Goal: Task Accomplishment & Management: Complete application form

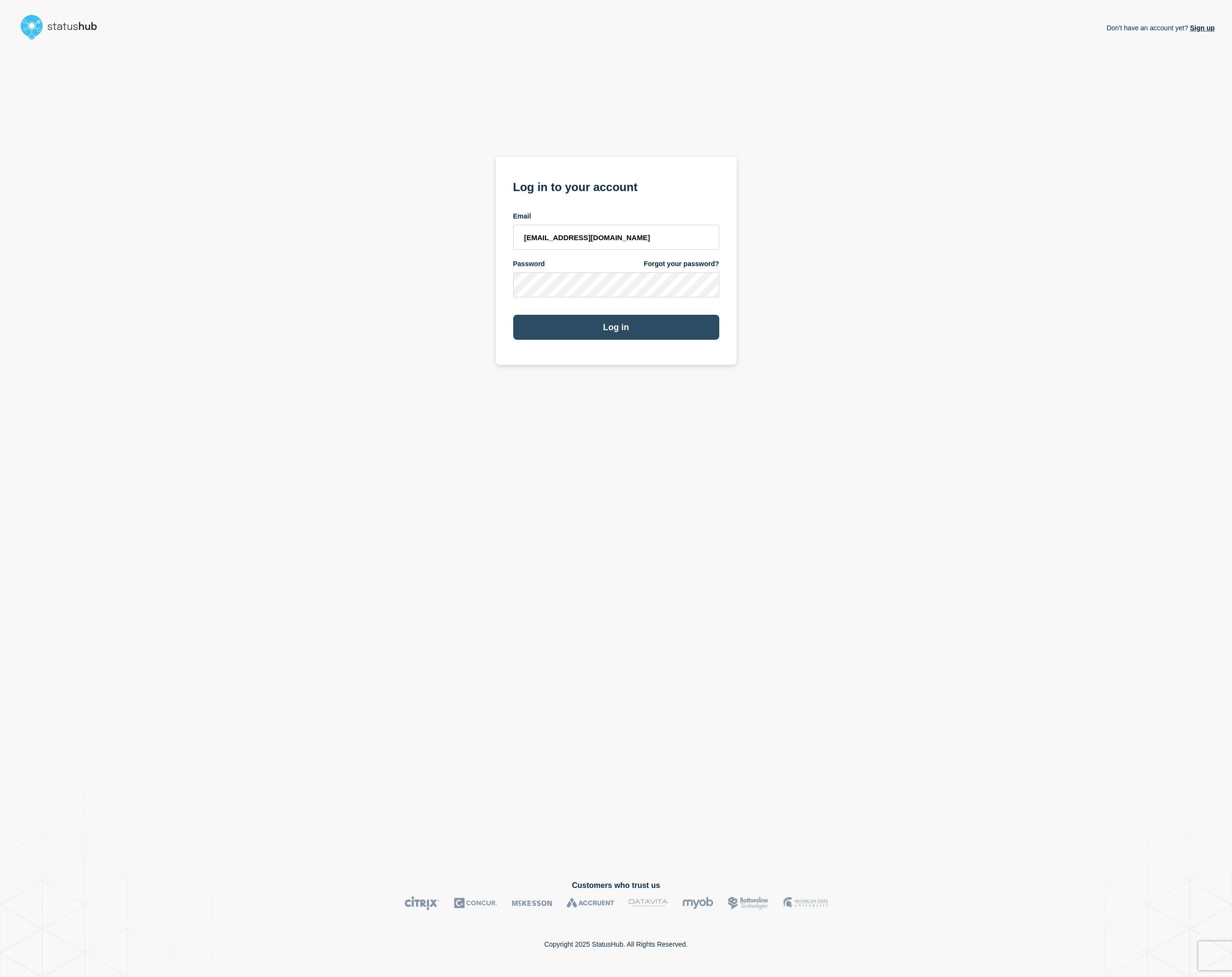
click at [629, 333] on button "Log in" at bounding box center [616, 327] width 206 height 25
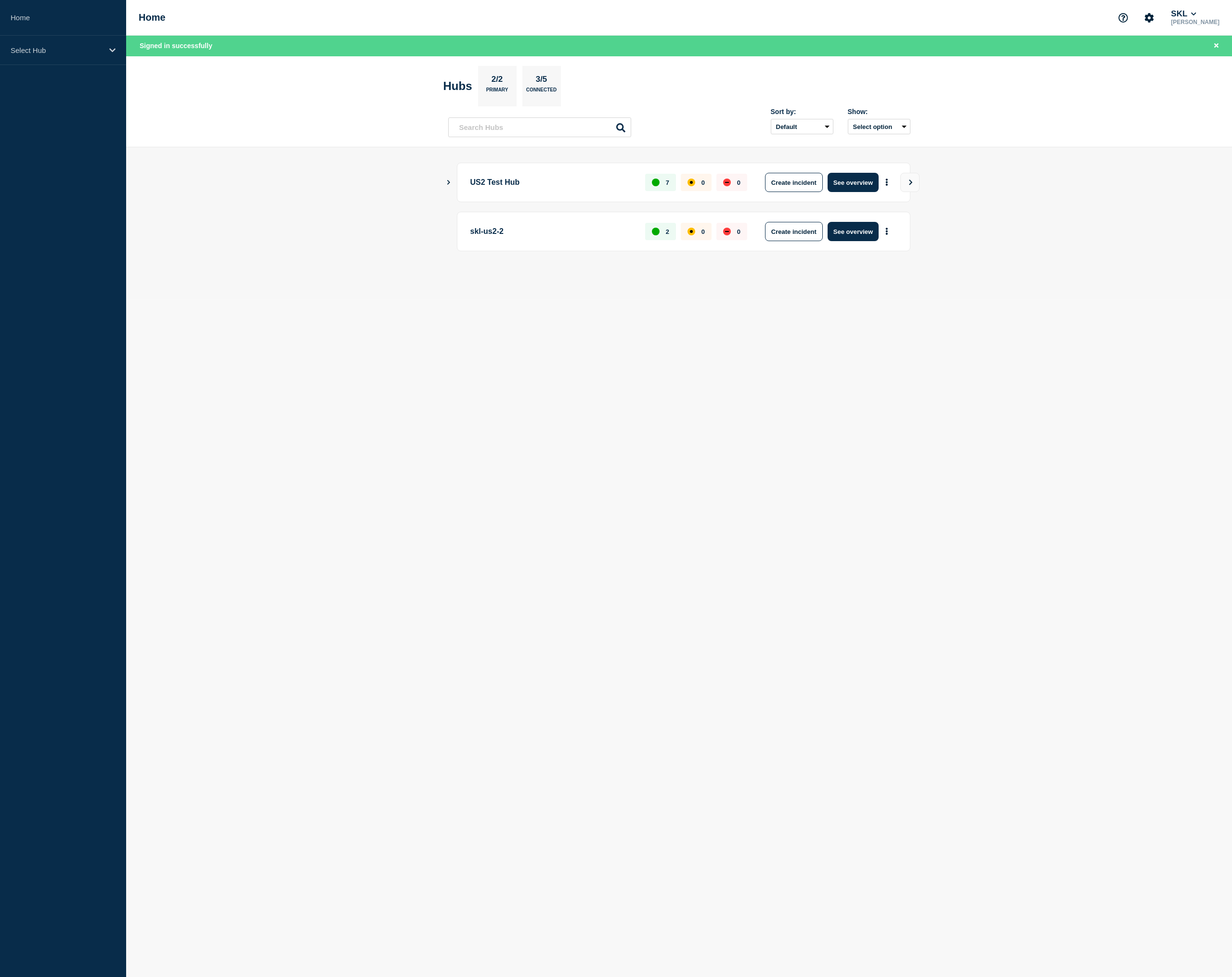
click at [603, 462] on body "Home Select Hub Home SKL Piotr Sokołowski Signed in successfully Hubs 2/2 Prima…" at bounding box center [616, 488] width 1232 height 977
click at [847, 185] on button "See overview" at bounding box center [853, 182] width 51 height 19
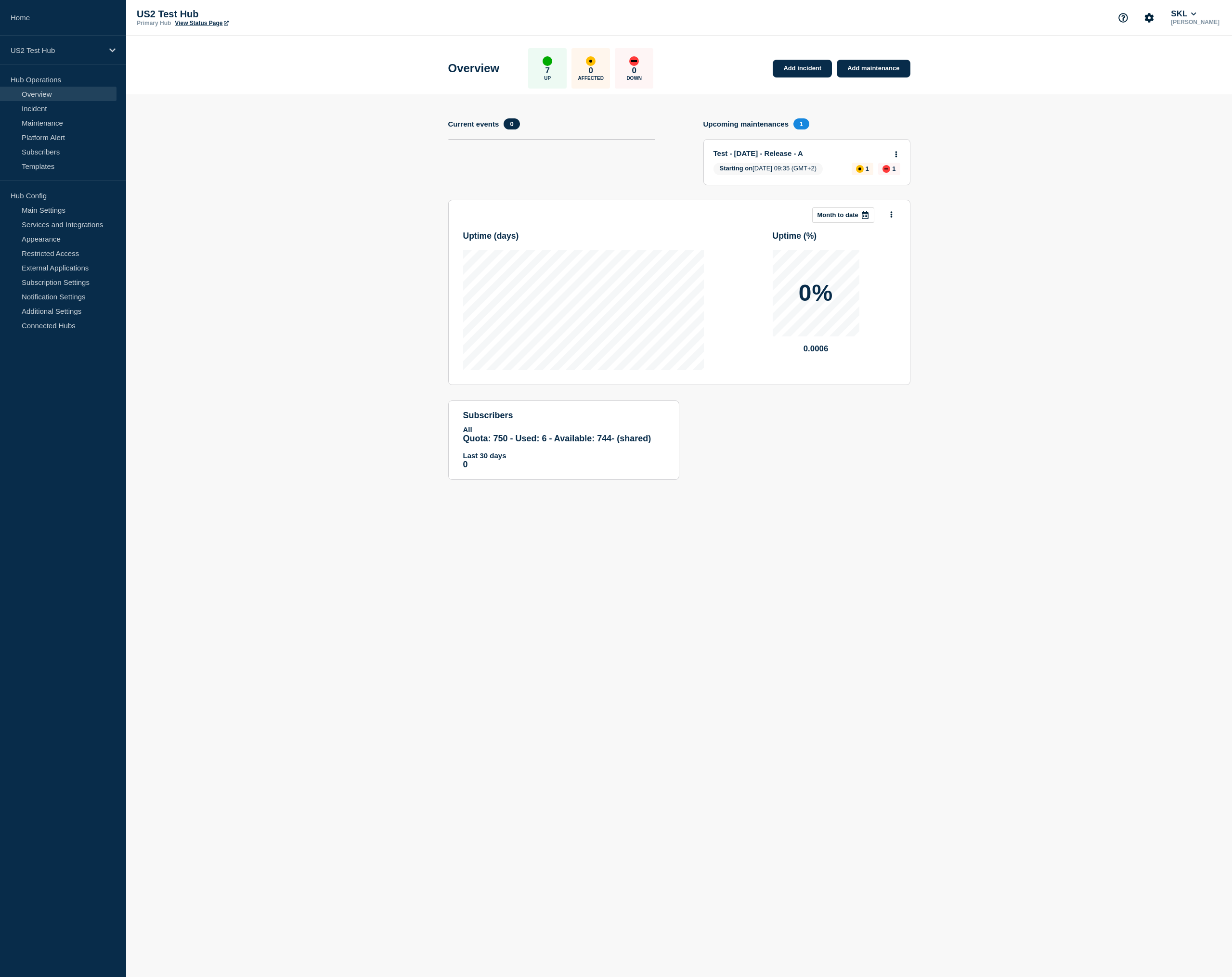
click at [259, 213] on section "Add incident Add maintenance Current events 0 Upcoming maintenances 1 Test - 20…" at bounding box center [680, 294] width 1106 height 400
click at [51, 108] on link "Incident" at bounding box center [58, 108] width 117 height 15
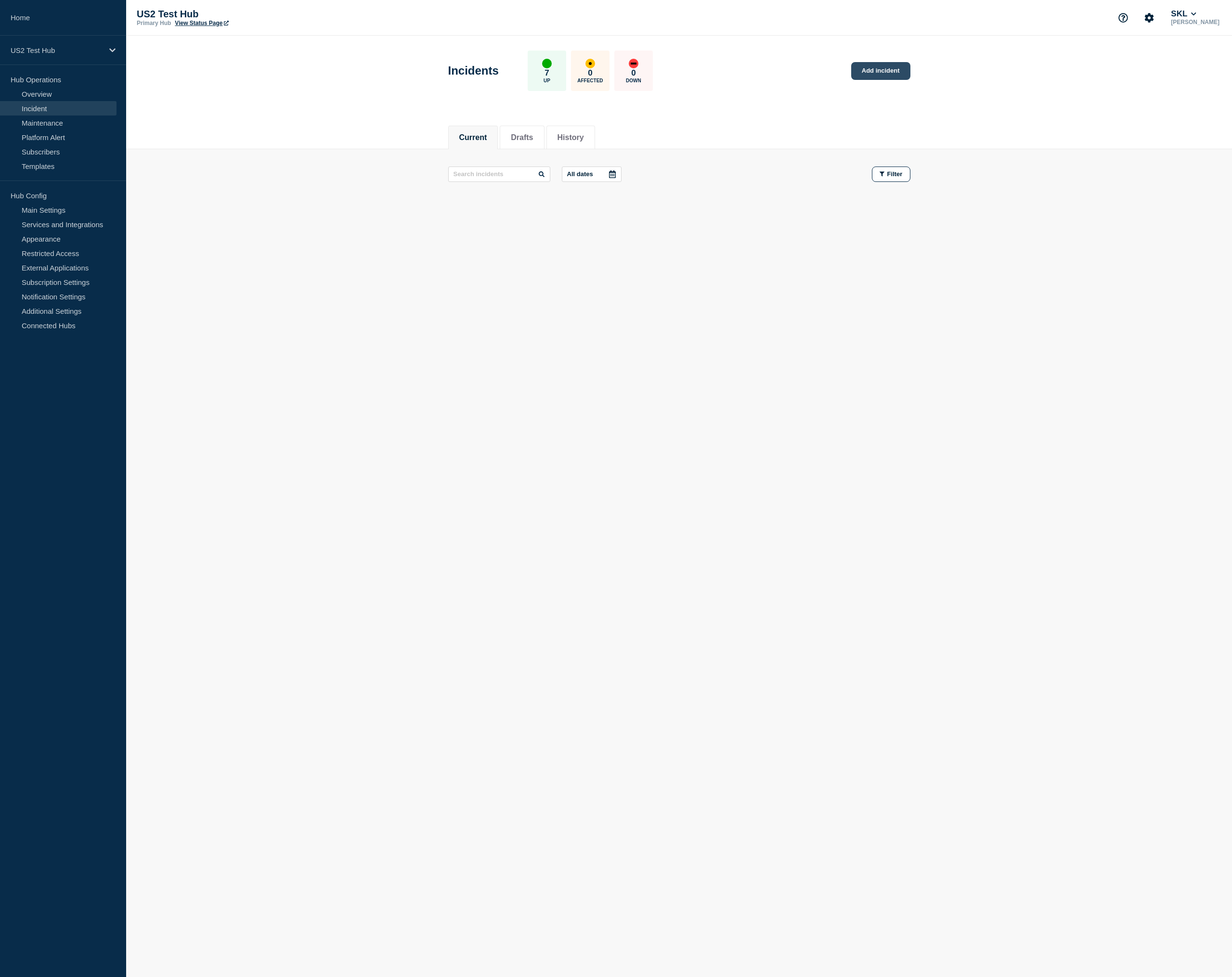
click at [871, 71] on link "Add incident" at bounding box center [881, 71] width 59 height 18
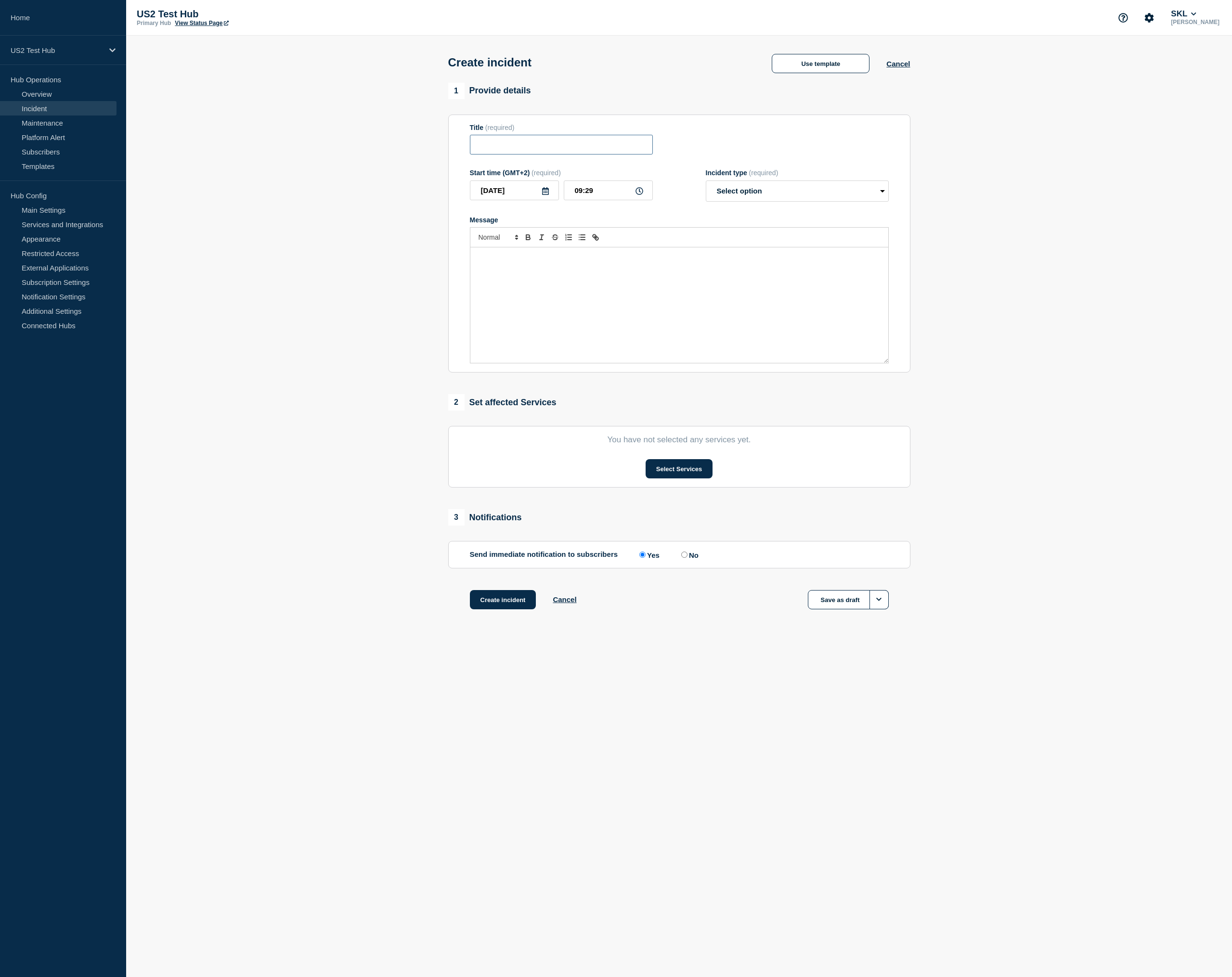
click at [527, 150] on input "Title" at bounding box center [561, 144] width 183 height 20
paste input "03:35:05 AM"
type input "03:35:05 AM"
click at [67, 56] on div "US2 Test Hub" at bounding box center [63, 51] width 126 height 30
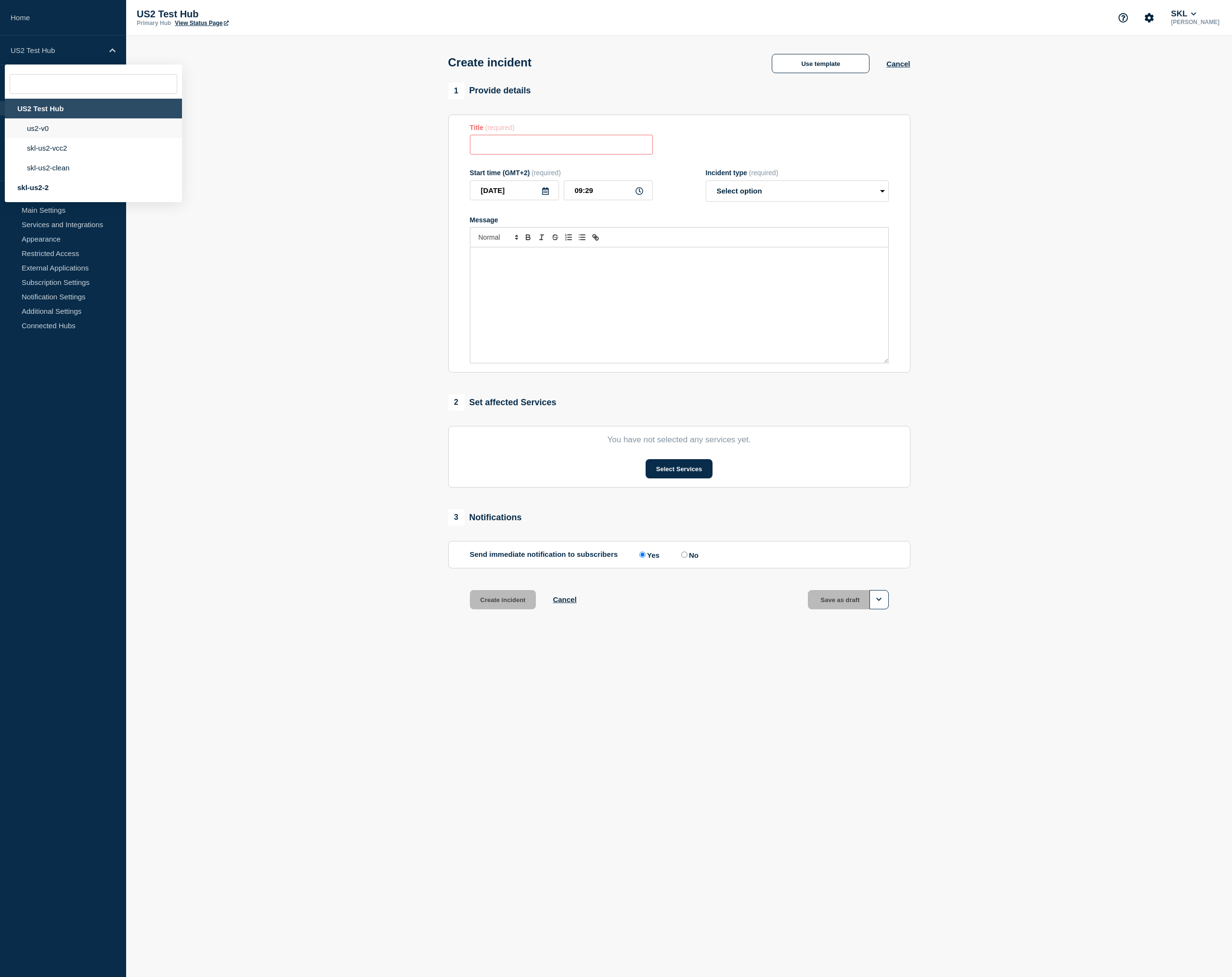
click at [63, 131] on li "us2-v0" at bounding box center [94, 128] width 177 height 20
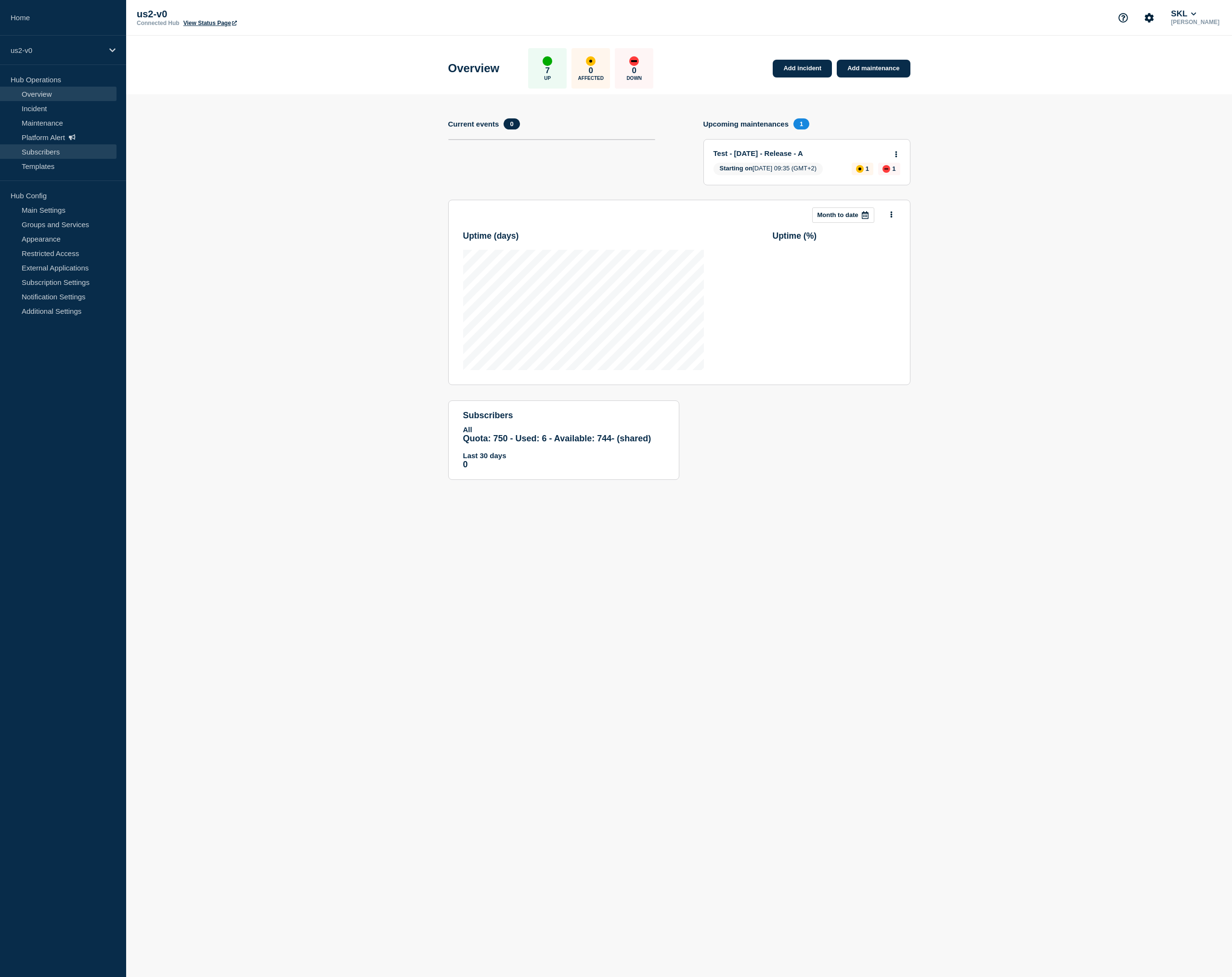
click at [55, 153] on link "Subscribers" at bounding box center [58, 151] width 117 height 15
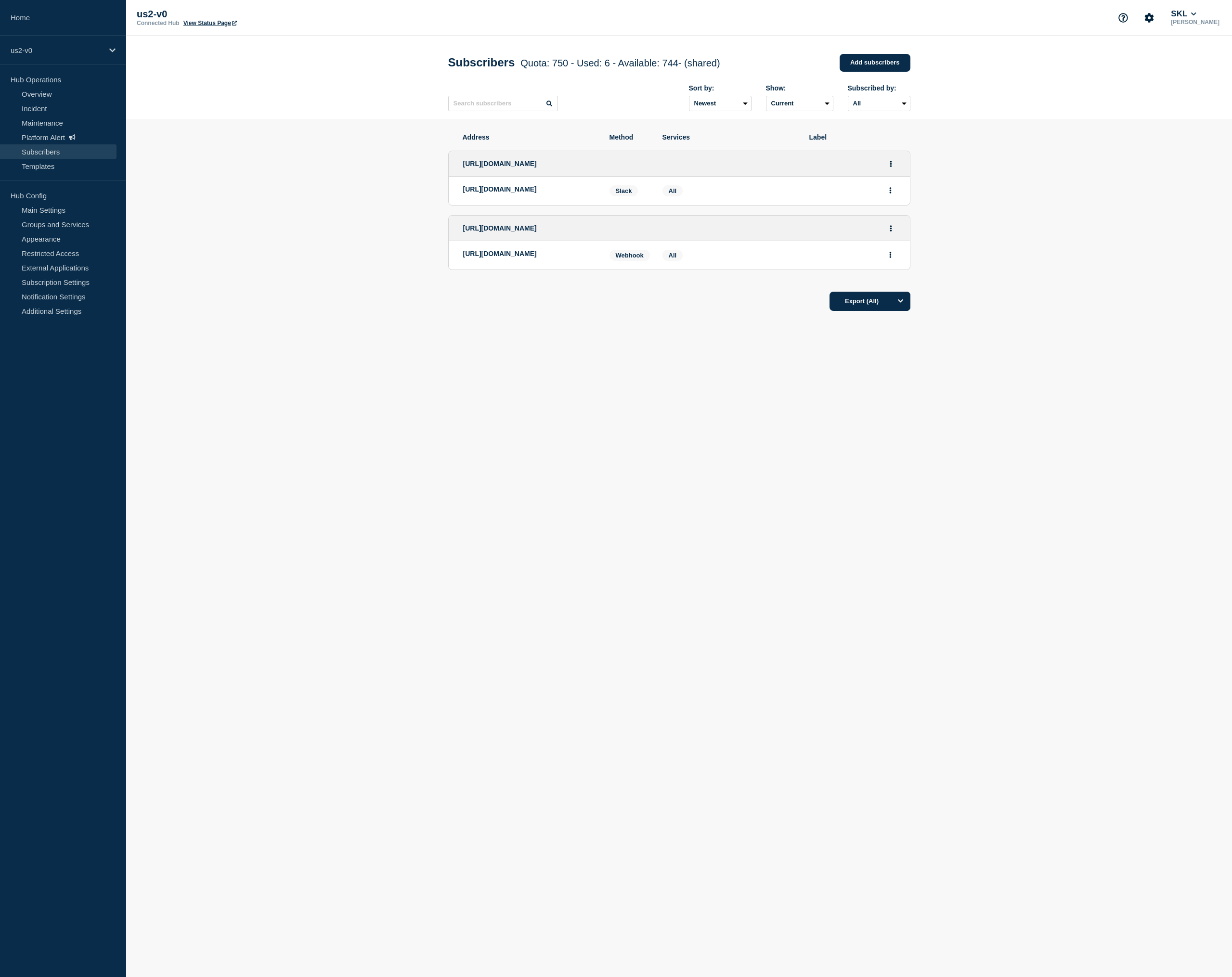
click at [773, 588] on body "Home us2-v0 Hub Operations Overview Incident Maintenance Platform Alert Subscri…" at bounding box center [616, 488] width 1232 height 977
click at [889, 169] on button "Actions" at bounding box center [891, 164] width 12 height 15
click at [894, 209] on button "Delete" at bounding box center [891, 205] width 19 height 7
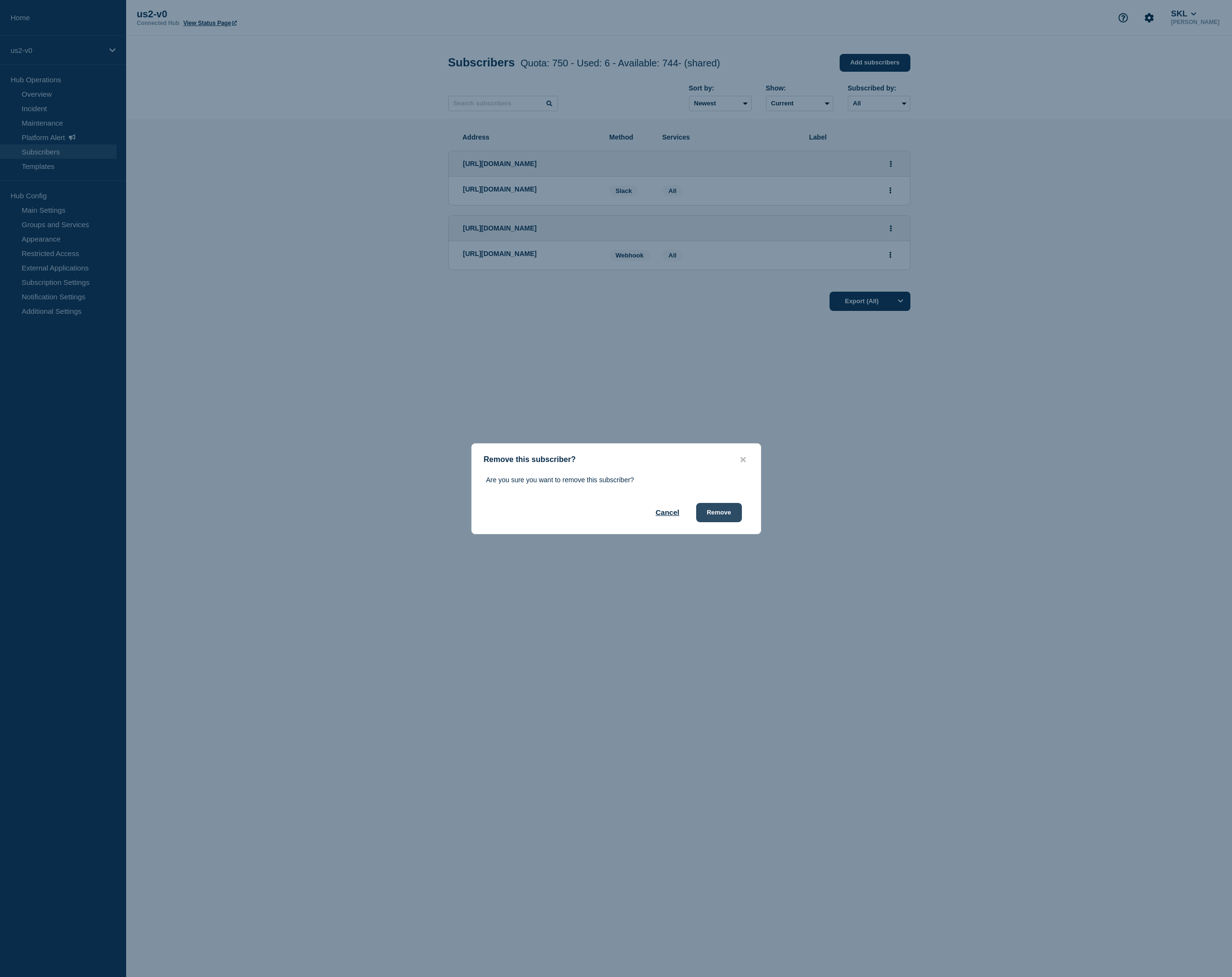
click at [715, 516] on button "Remove" at bounding box center [719, 513] width 46 height 19
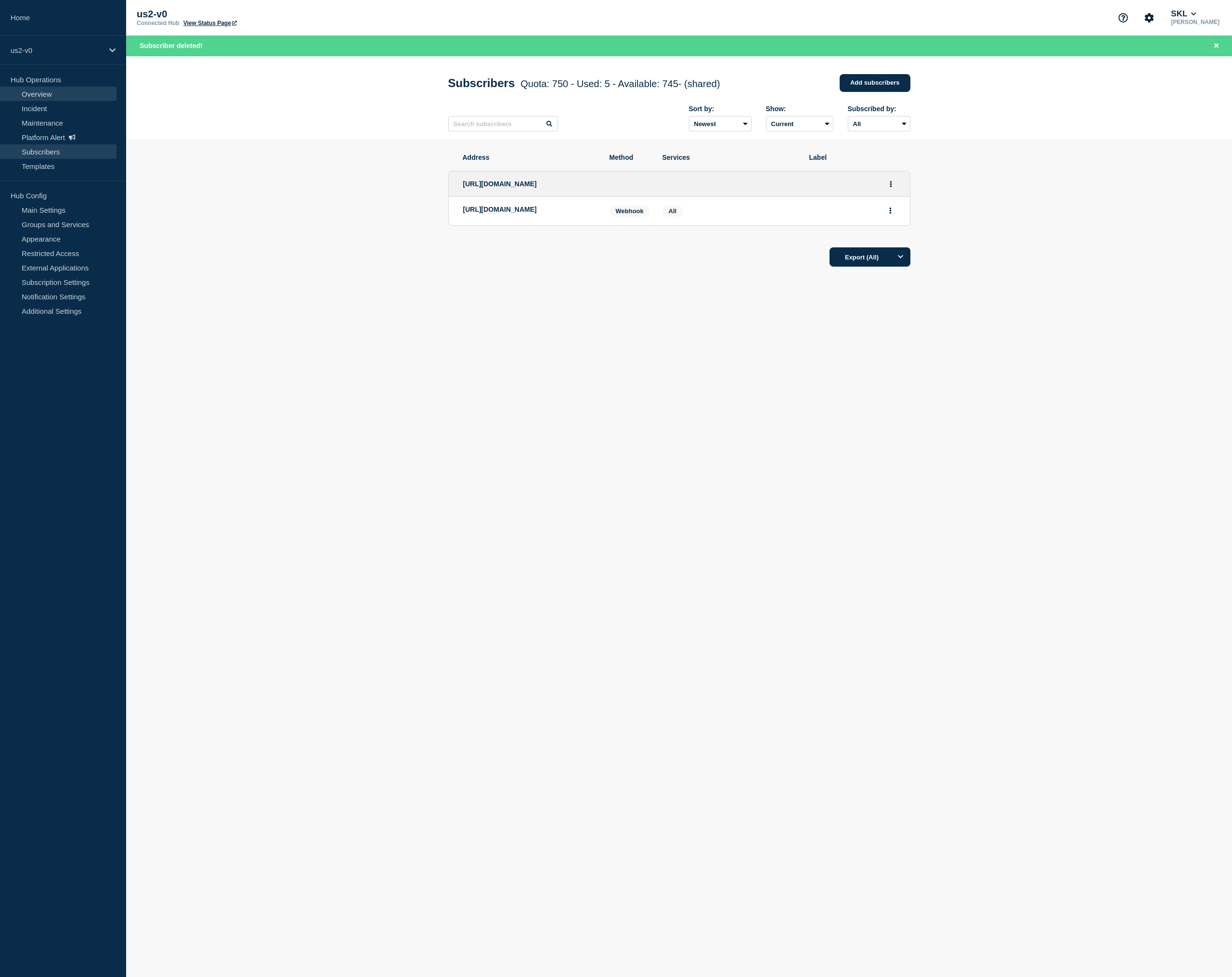
click at [54, 93] on link "Overview" at bounding box center [58, 94] width 117 height 15
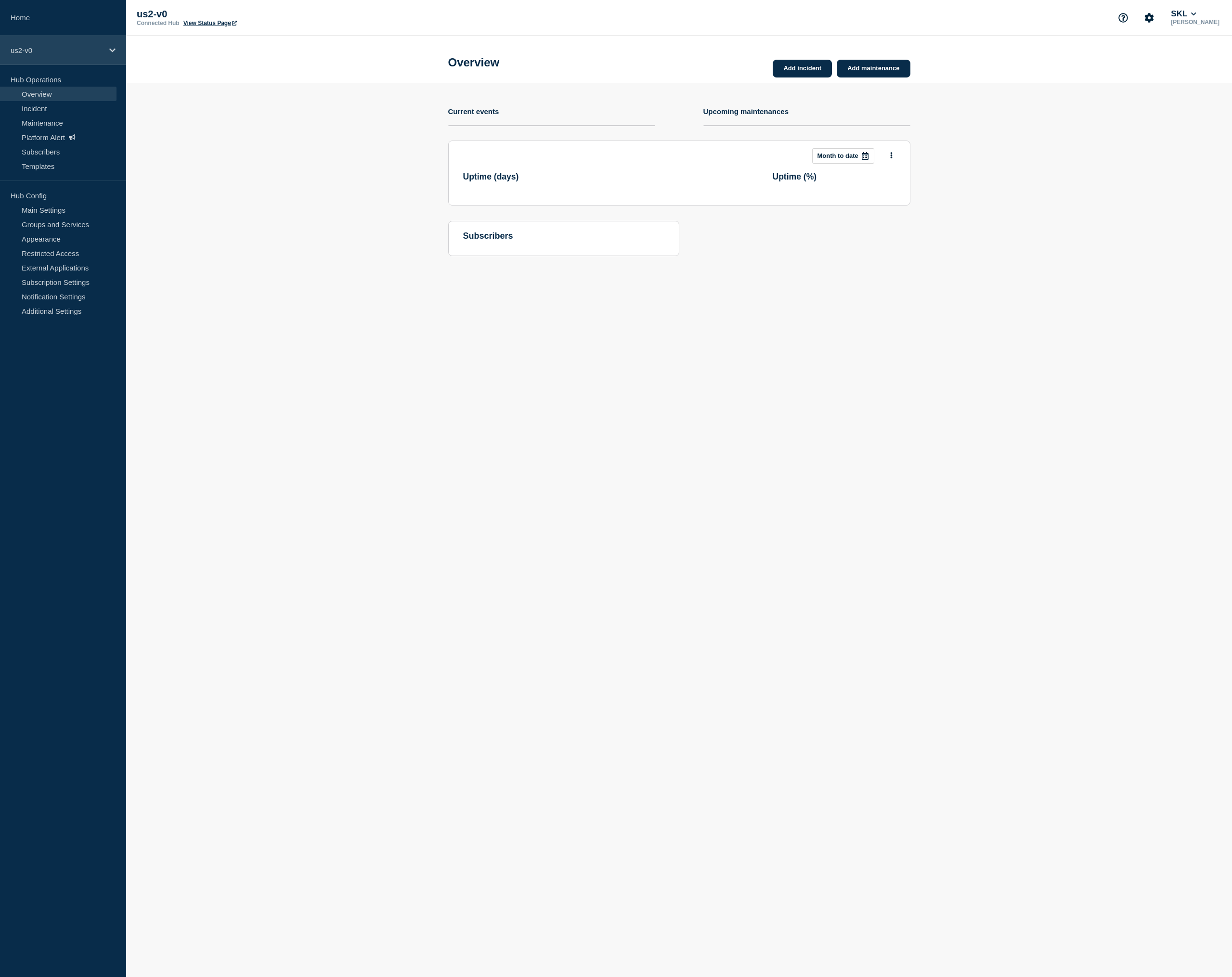
click at [47, 47] on p "us2-v0" at bounding box center [57, 50] width 92 height 8
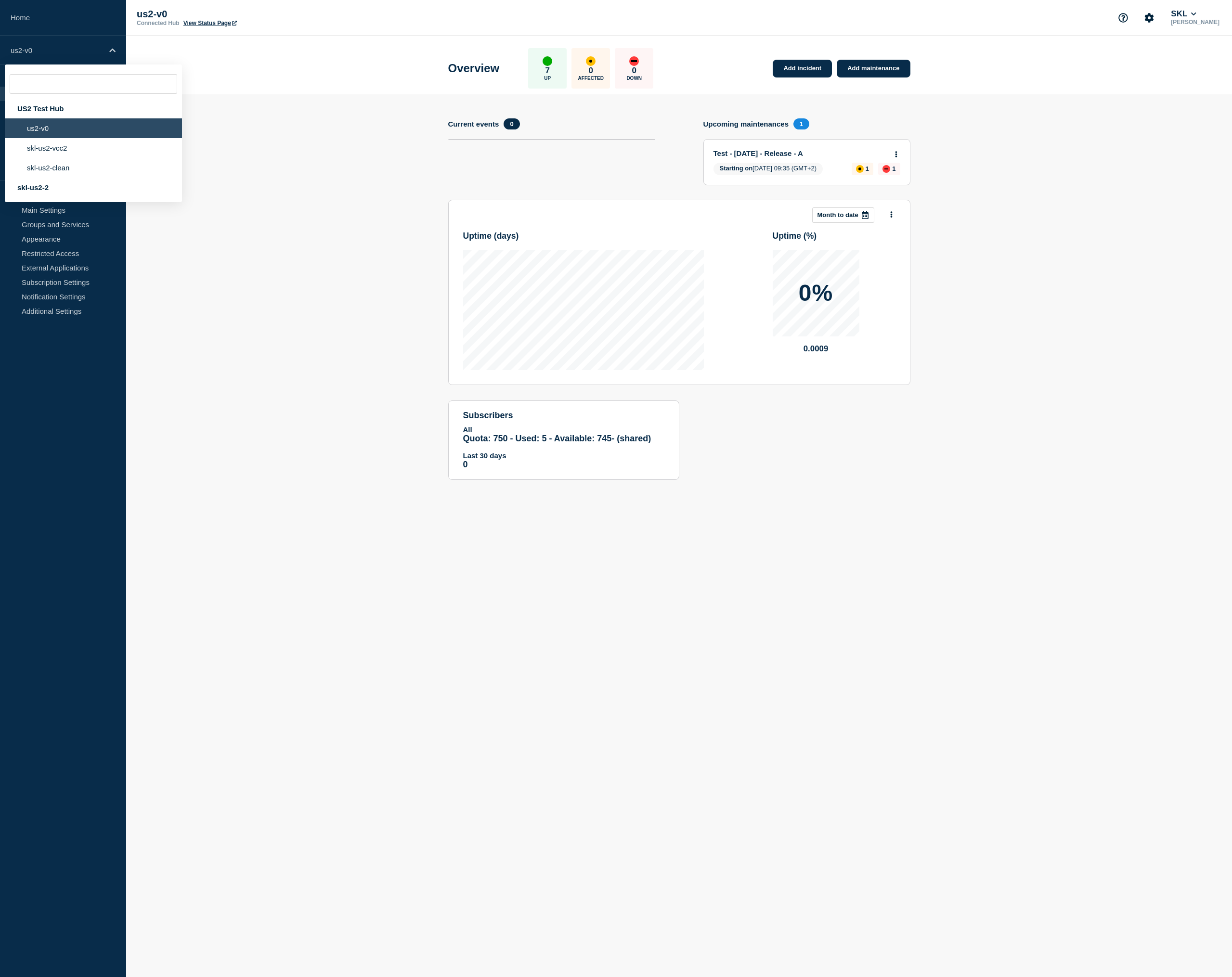
click at [304, 246] on section "Add incident Add maintenance Current events 0 Upcoming maintenances 1 Test - 20…" at bounding box center [680, 294] width 1106 height 400
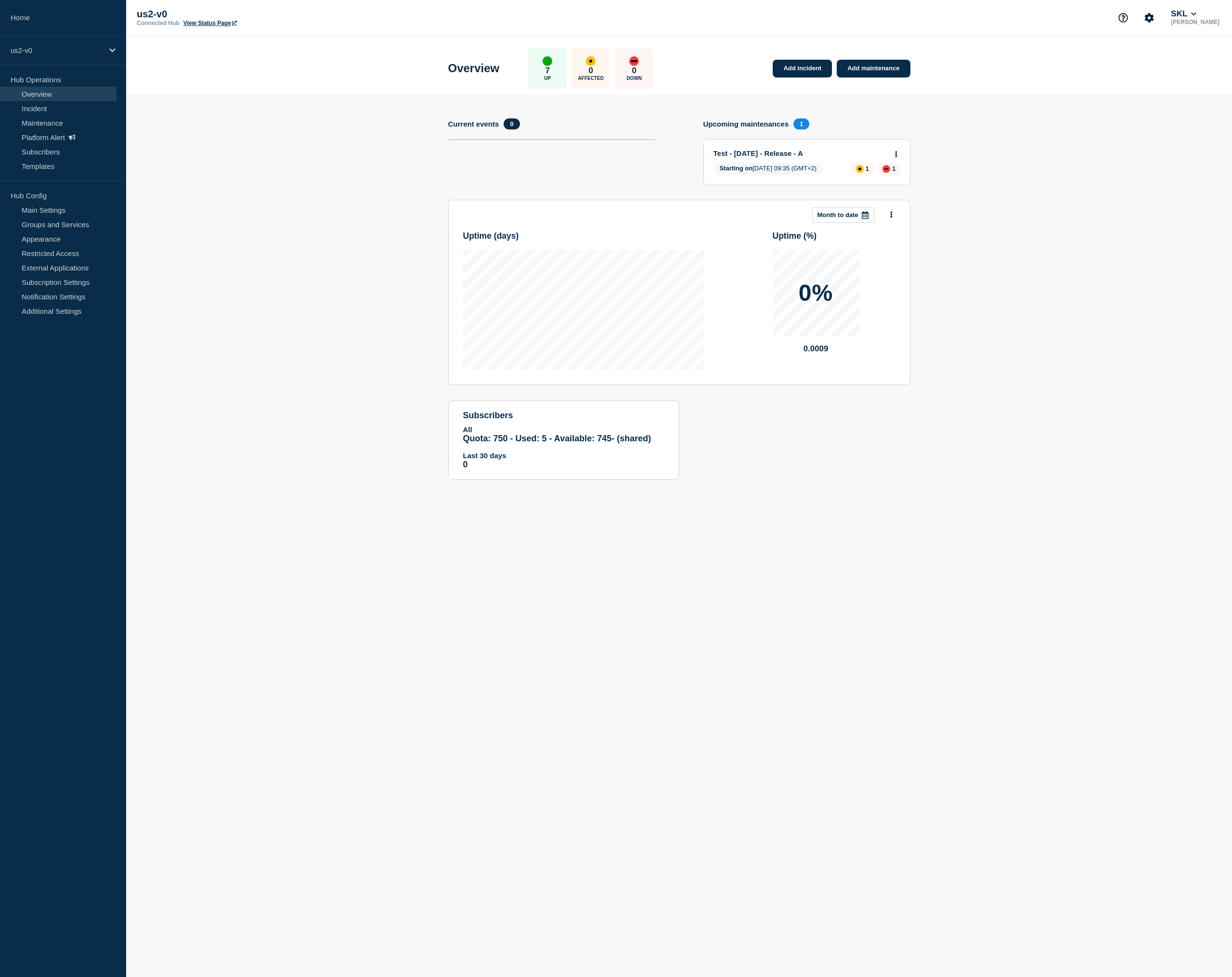
click at [892, 151] on div "Test - 2025-09-04 - Release - A" at bounding box center [803, 153] width 178 height 8
click at [892, 156] on div "Test - 2025-09-04 - Release - A" at bounding box center [803, 153] width 178 height 8
click at [794, 69] on link "Add incident" at bounding box center [802, 69] width 59 height 18
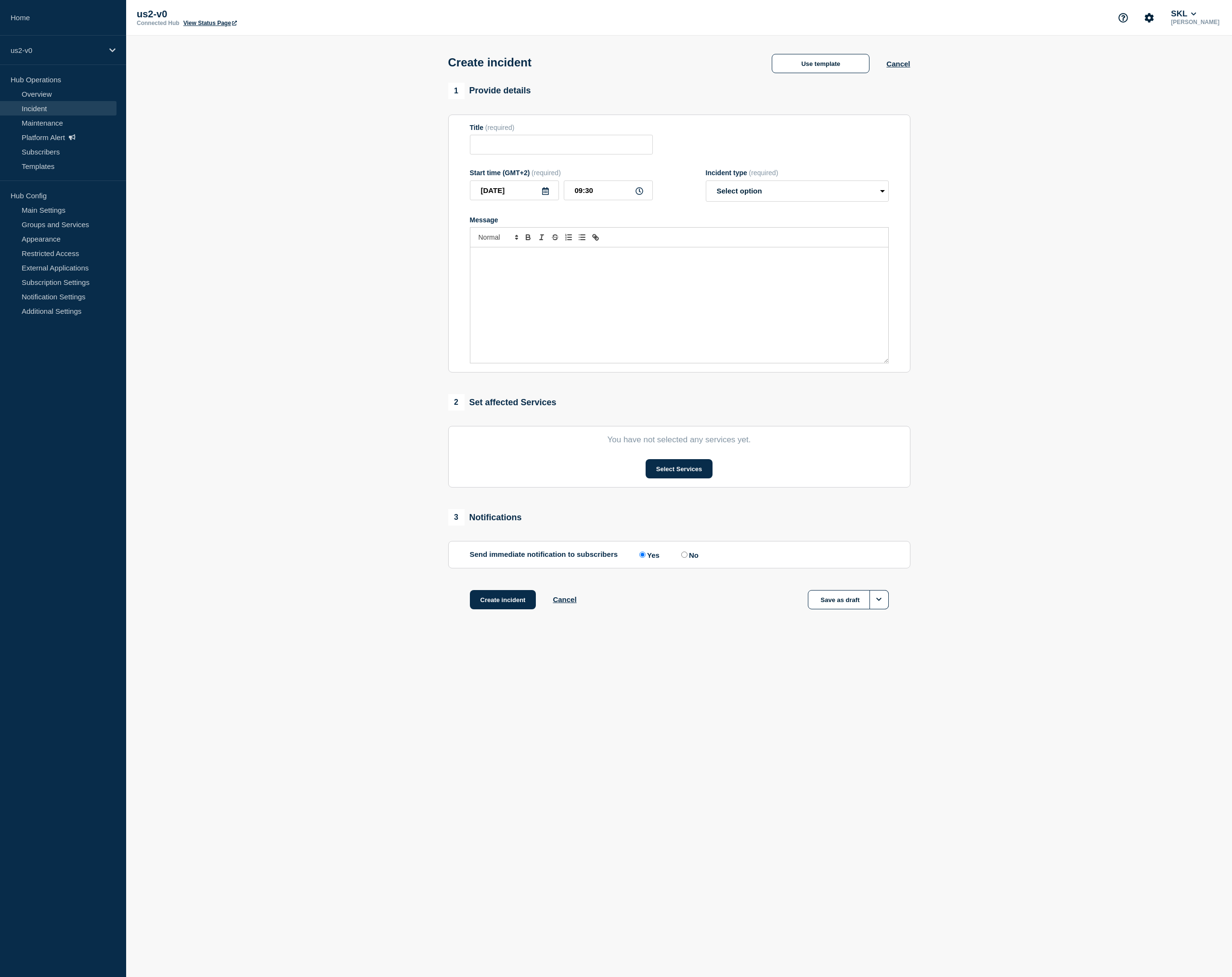
click at [543, 137] on div "Title (required)" at bounding box center [561, 139] width 183 height 31
click at [535, 149] on input "Title" at bounding box center [561, 144] width 183 height 20
paste input "Test - 2025-09-04 - A"
click at [601, 154] on input "Test - 2025-09-04 - release - A" at bounding box center [561, 144] width 183 height 20
drag, startPoint x: 576, startPoint y: 149, endPoint x: 590, endPoint y: 151, distance: 14.1
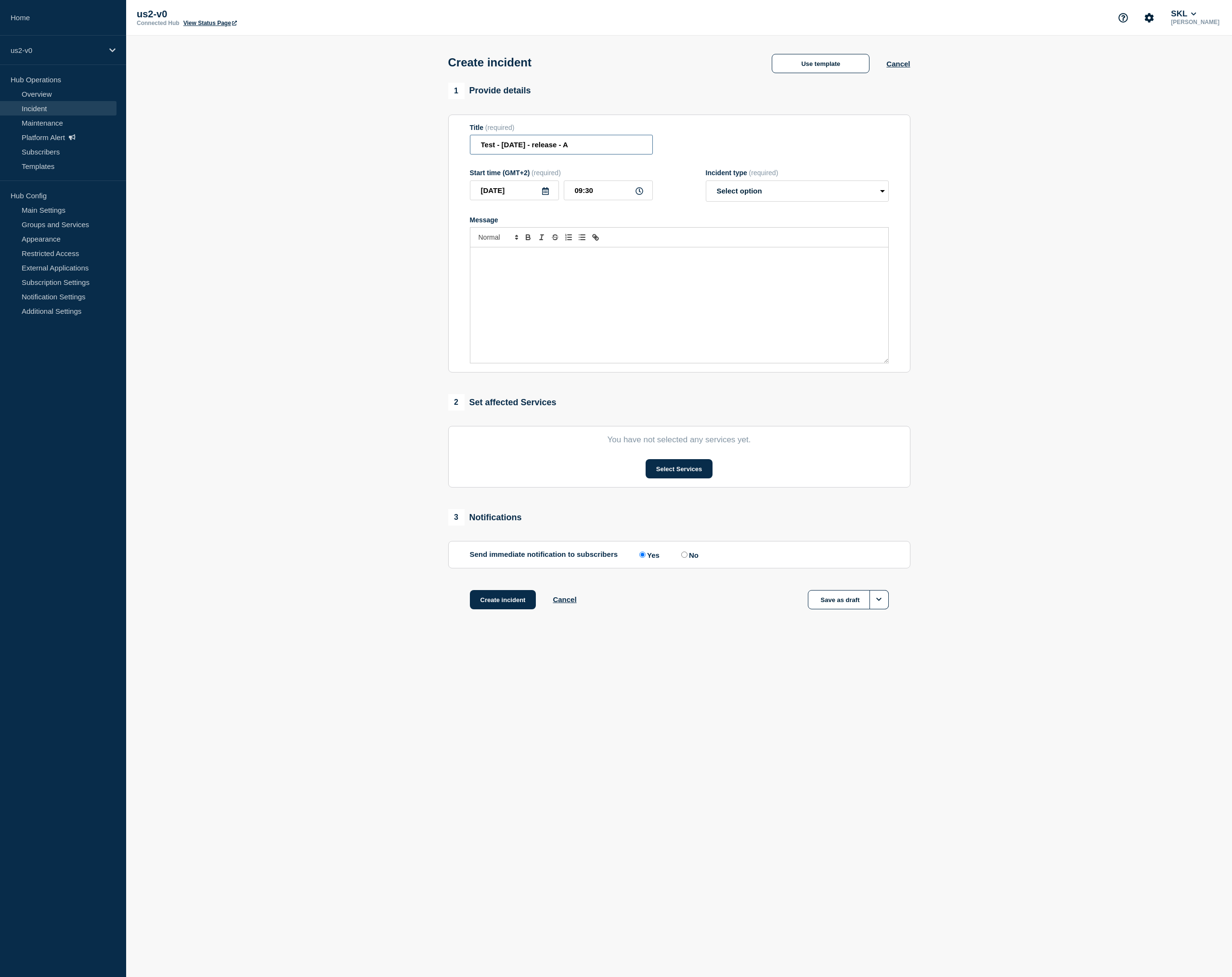
click at [590, 151] on input "Test - 2025-09-04 - release - A" at bounding box center [561, 144] width 183 height 20
click at [549, 148] on input "Test - 2025-09-04 - release - B" at bounding box center [561, 144] width 183 height 20
type input "Test - 2025-09-04 - Release - B"
drag, startPoint x: 570, startPoint y: 269, endPoint x: 570, endPoint y: 276, distance: 7.0
click at [571, 262] on p "Message" at bounding box center [679, 258] width 404 height 9
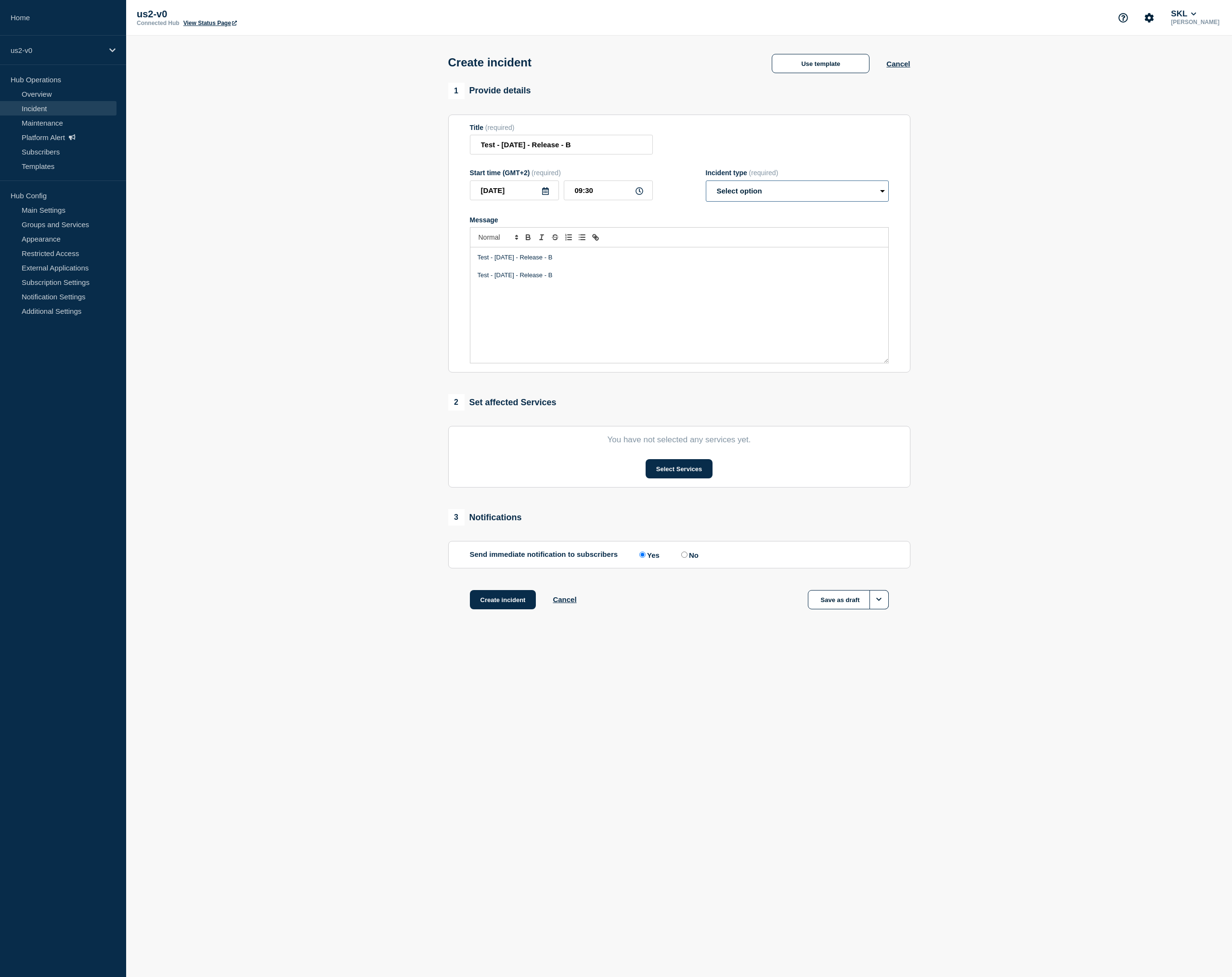
select select "investigating"
click option "Investigating" at bounding box center [0, 0] width 0 height 0
click at [690, 473] on button "Select Services" at bounding box center [679, 469] width 67 height 19
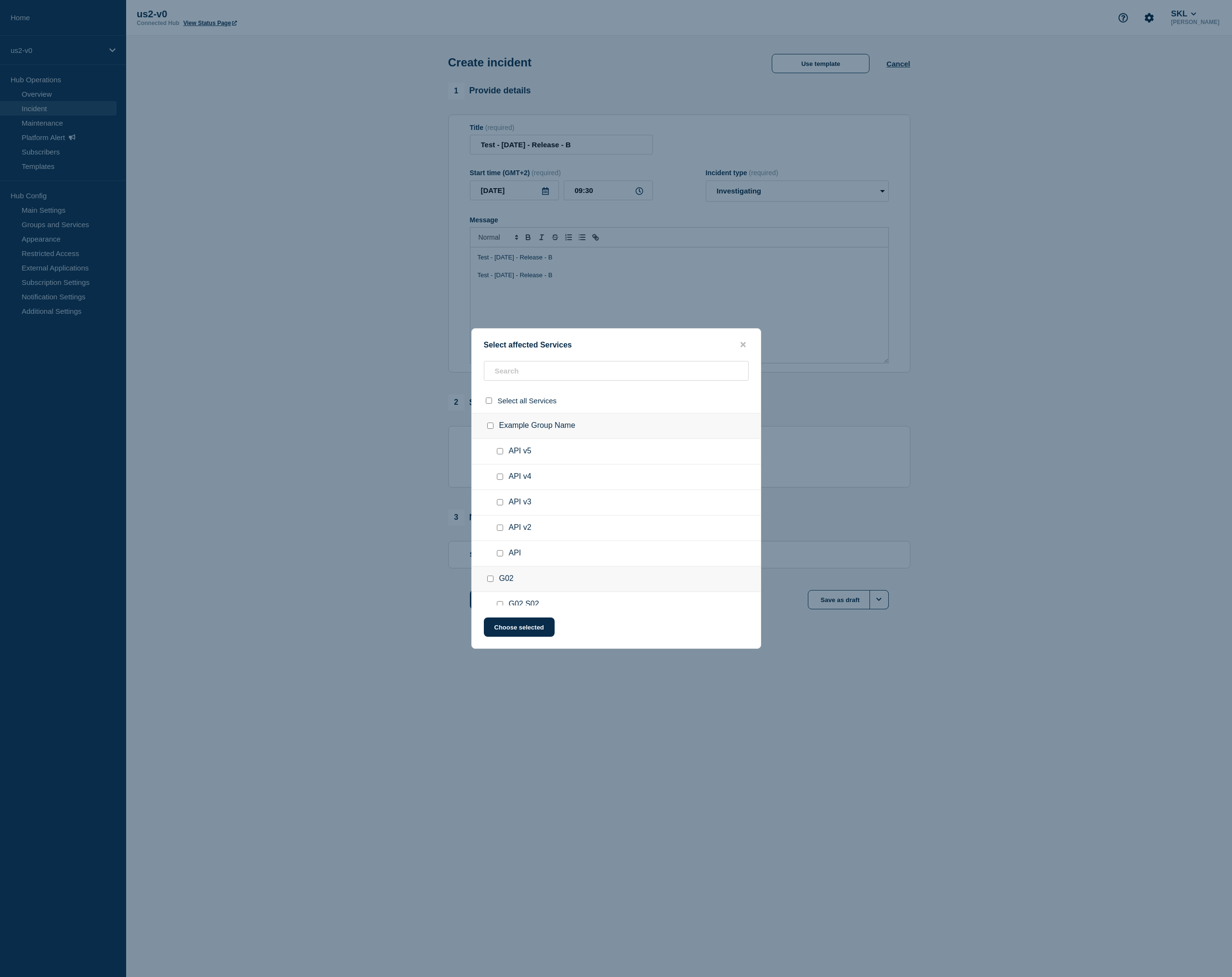
click at [501, 454] on input "API v5 checkbox" at bounding box center [500, 452] width 6 height 6
checkbox input "true"
click at [502, 480] on input "API v4 checkbox" at bounding box center [500, 477] width 6 height 6
checkbox input "true"
click at [517, 631] on button "Choose selected" at bounding box center [519, 627] width 71 height 19
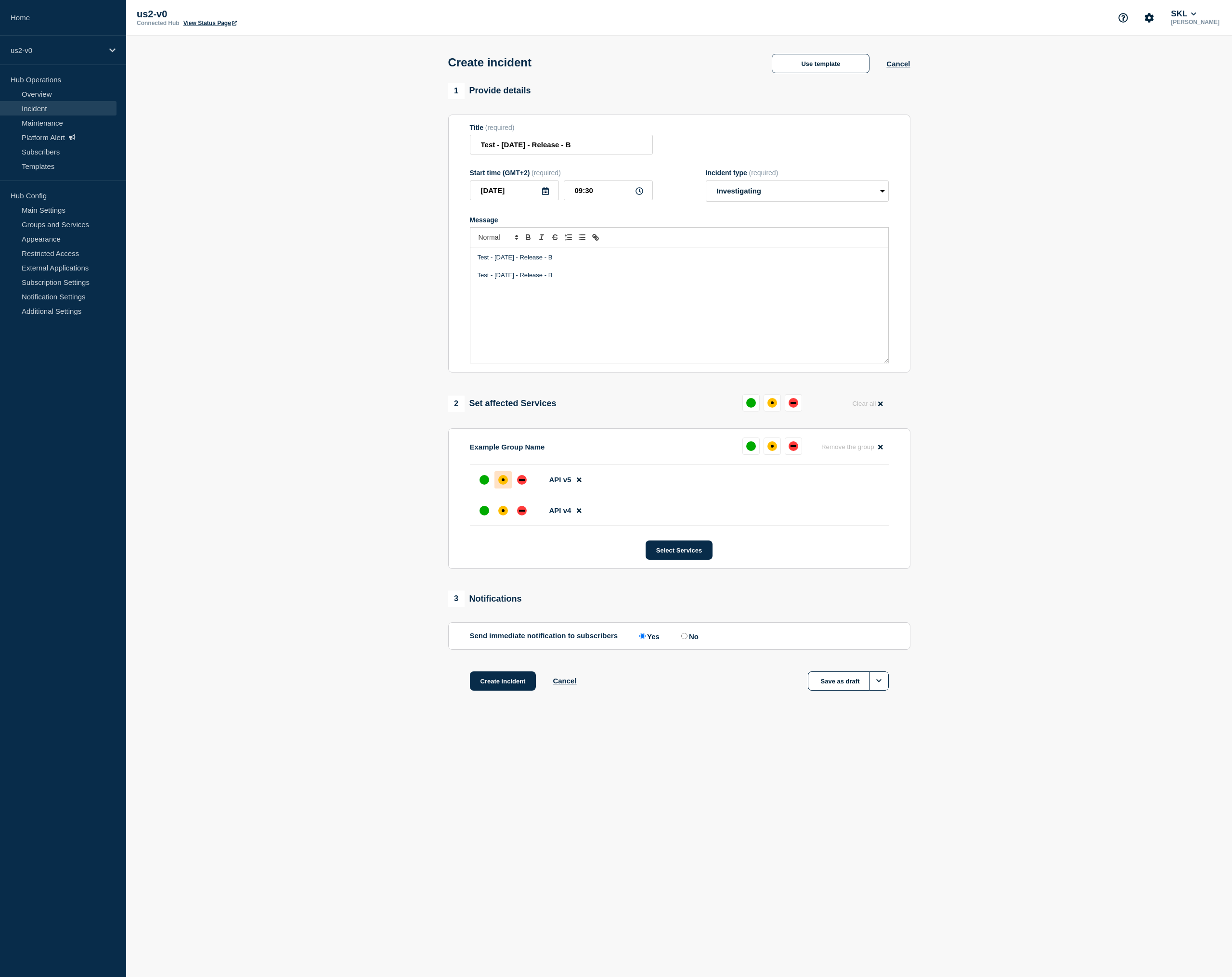
click at [502, 481] on div "affected" at bounding box center [503, 480] width 3 height 3
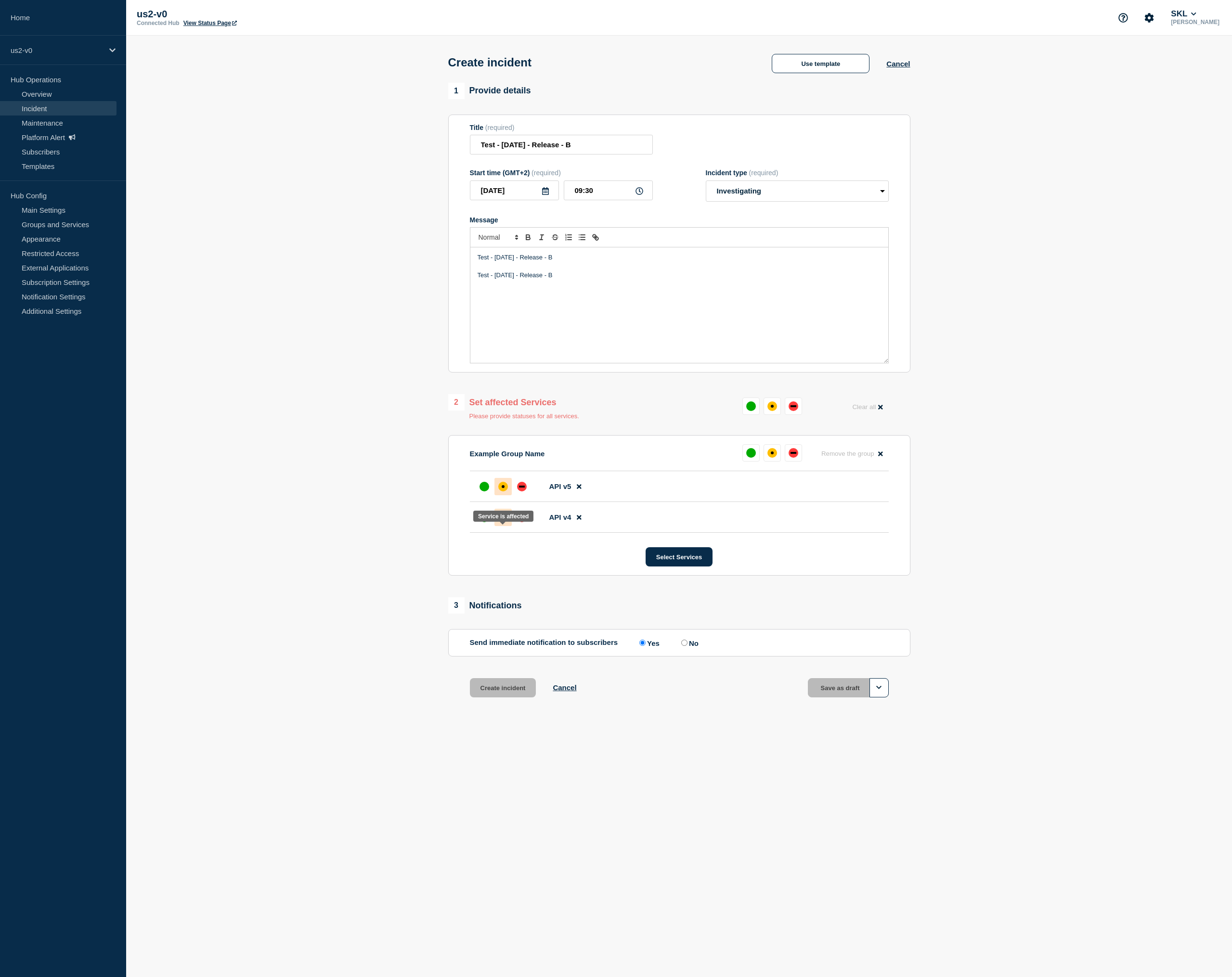
click at [501, 526] on div at bounding box center [503, 517] width 17 height 17
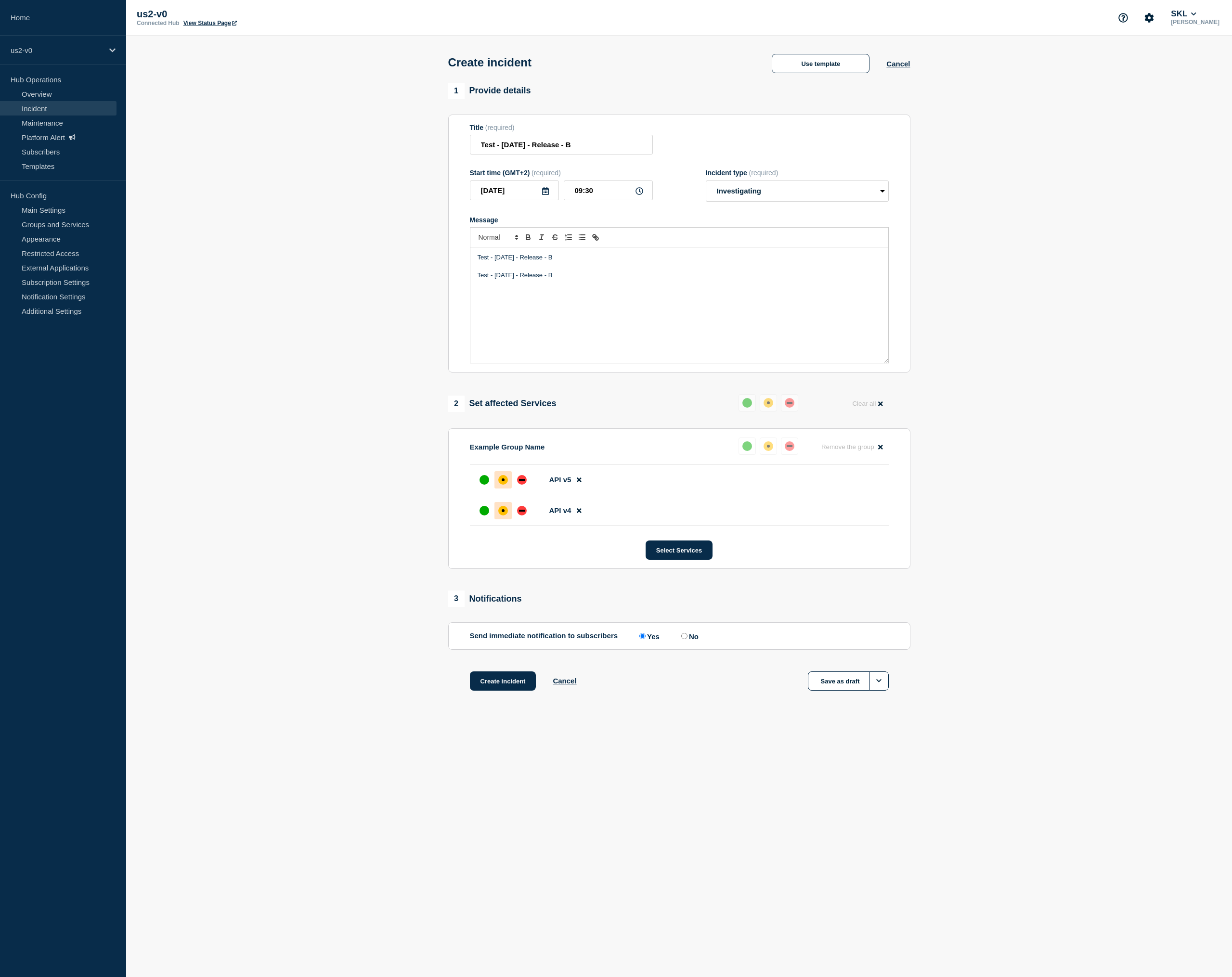
click at [495, 711] on div "Create incident Cancel Save as draft" at bounding box center [680, 693] width 462 height 44
click at [494, 691] on button "Create incident" at bounding box center [503, 681] width 67 height 19
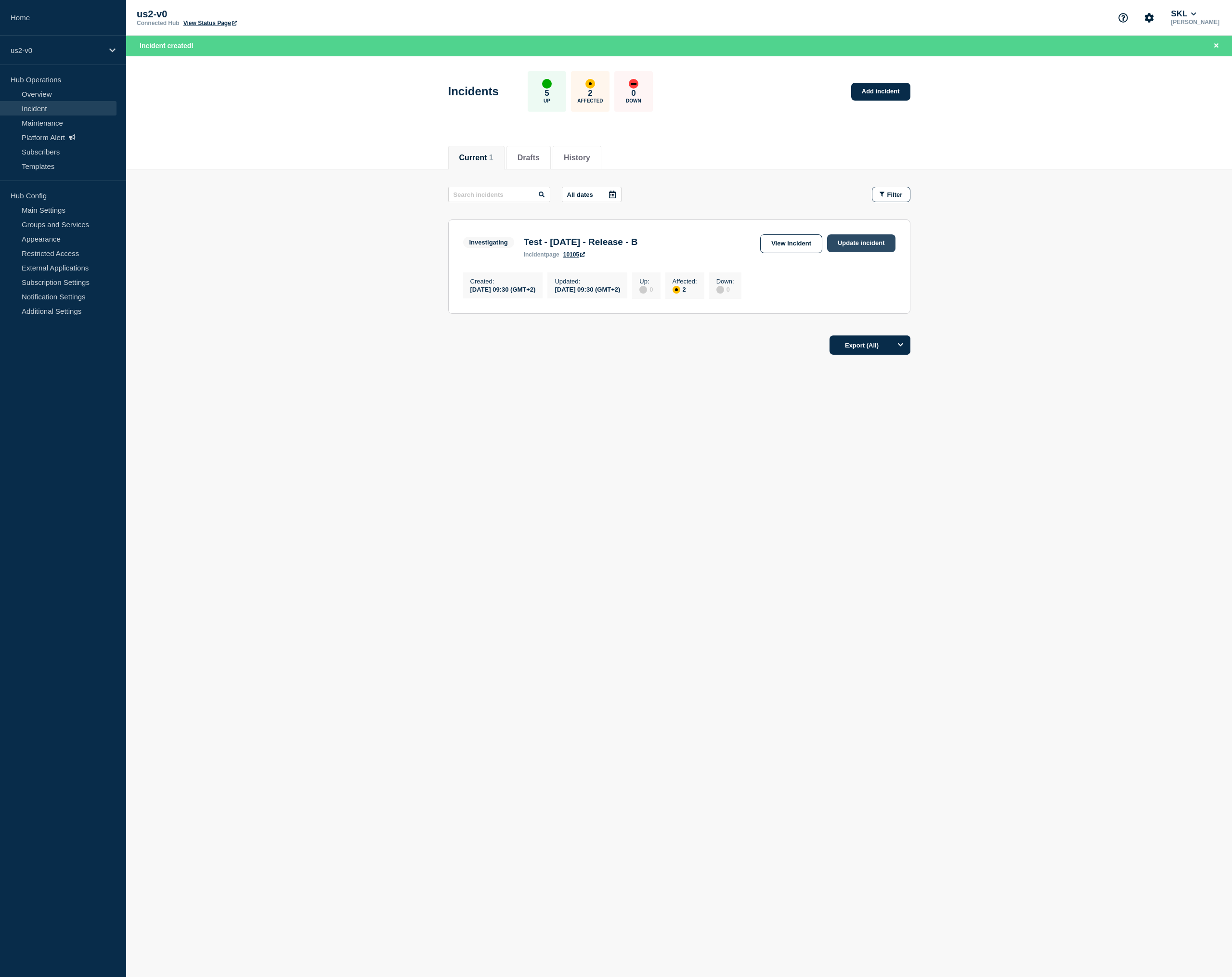
click at [877, 247] on link "Update incident" at bounding box center [861, 243] width 69 height 18
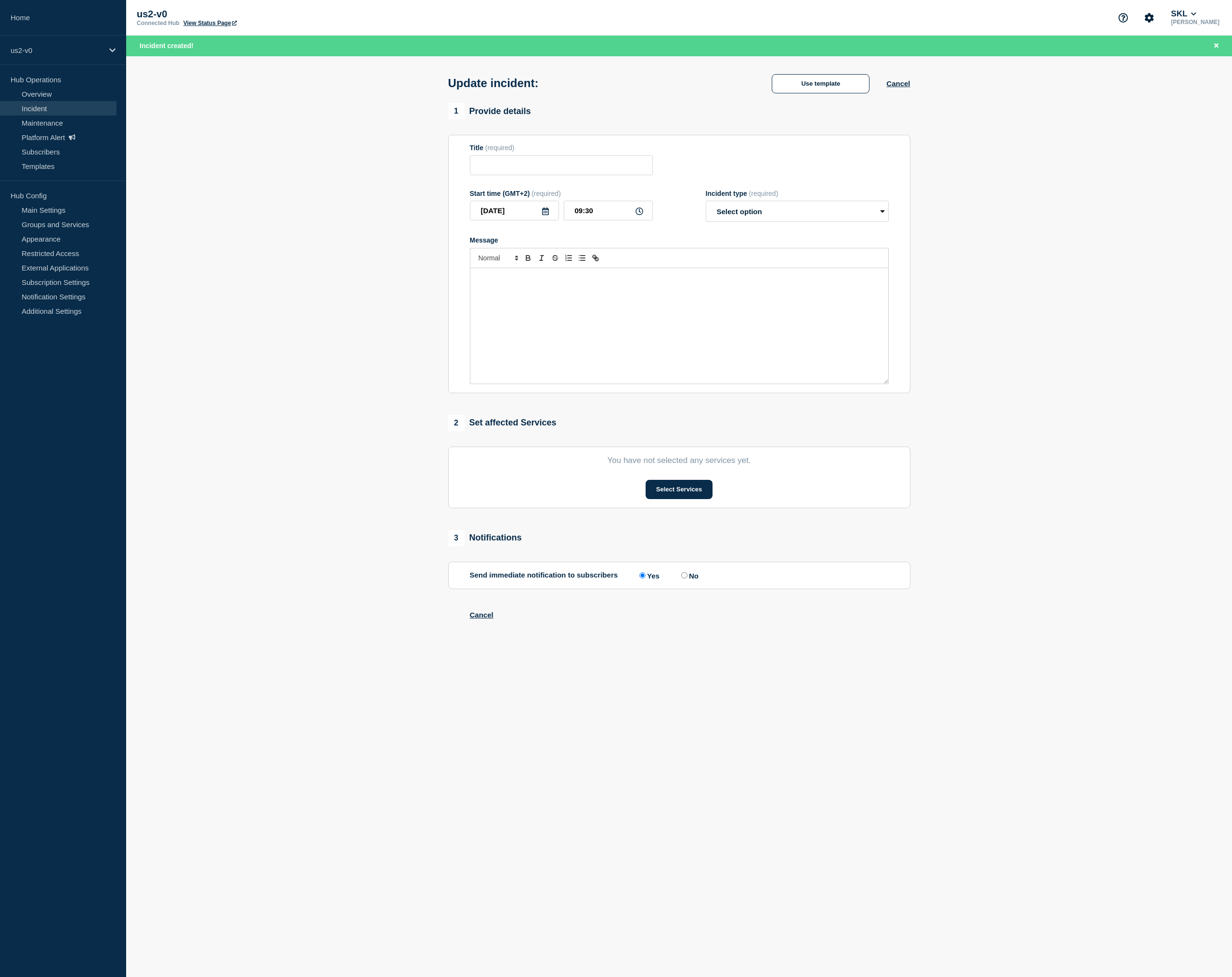
type input "Test - 2025-09-04 - Release - B"
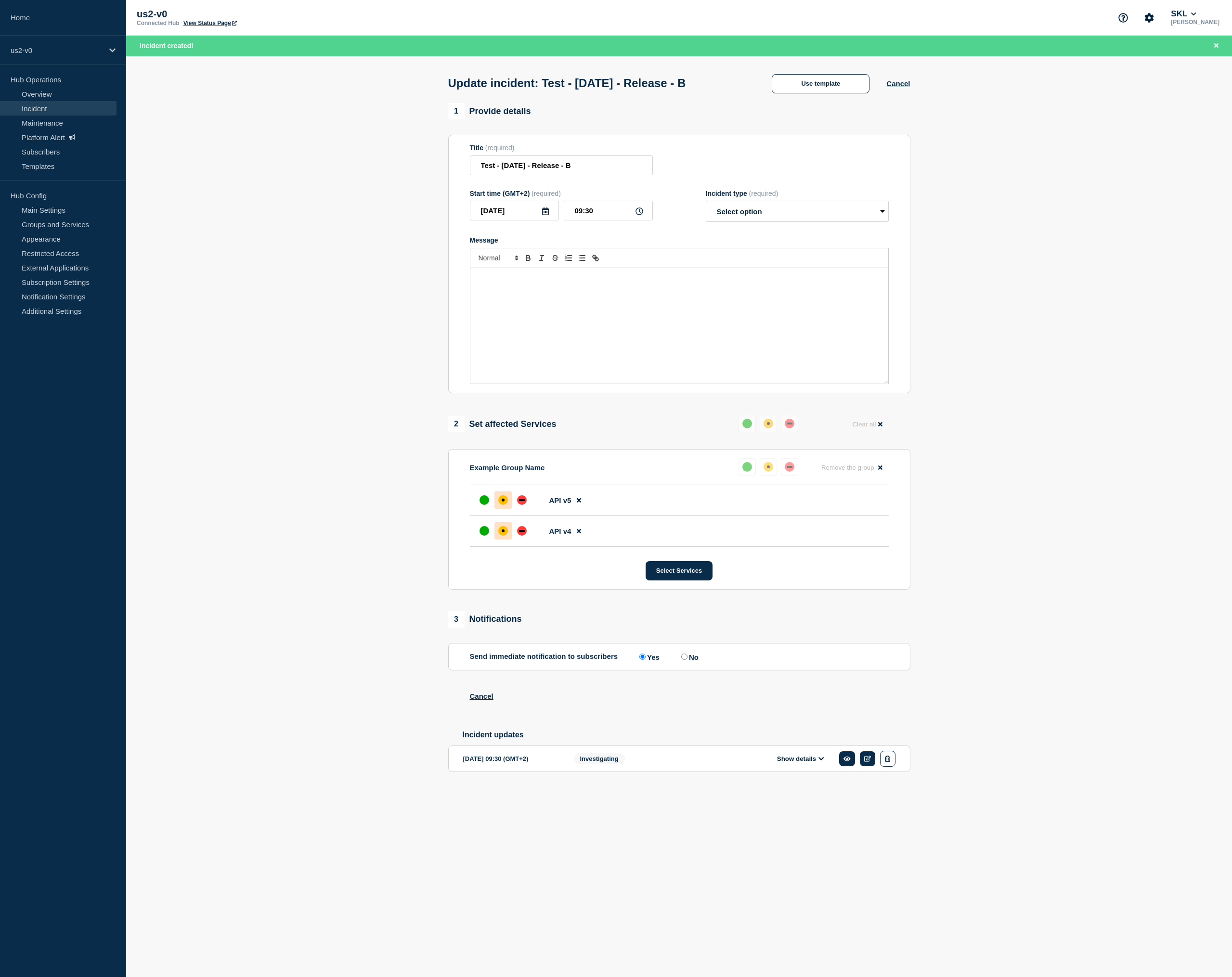
click at [560, 282] on p "Message" at bounding box center [679, 278] width 404 height 9
select select "monitoring"
click option "Monitoring" at bounding box center [0, 0] width 0 height 0
click at [483, 505] on div "up" at bounding box center [484, 500] width 10 height 10
click at [521, 532] on div "down" at bounding box center [522, 531] width 6 height 2
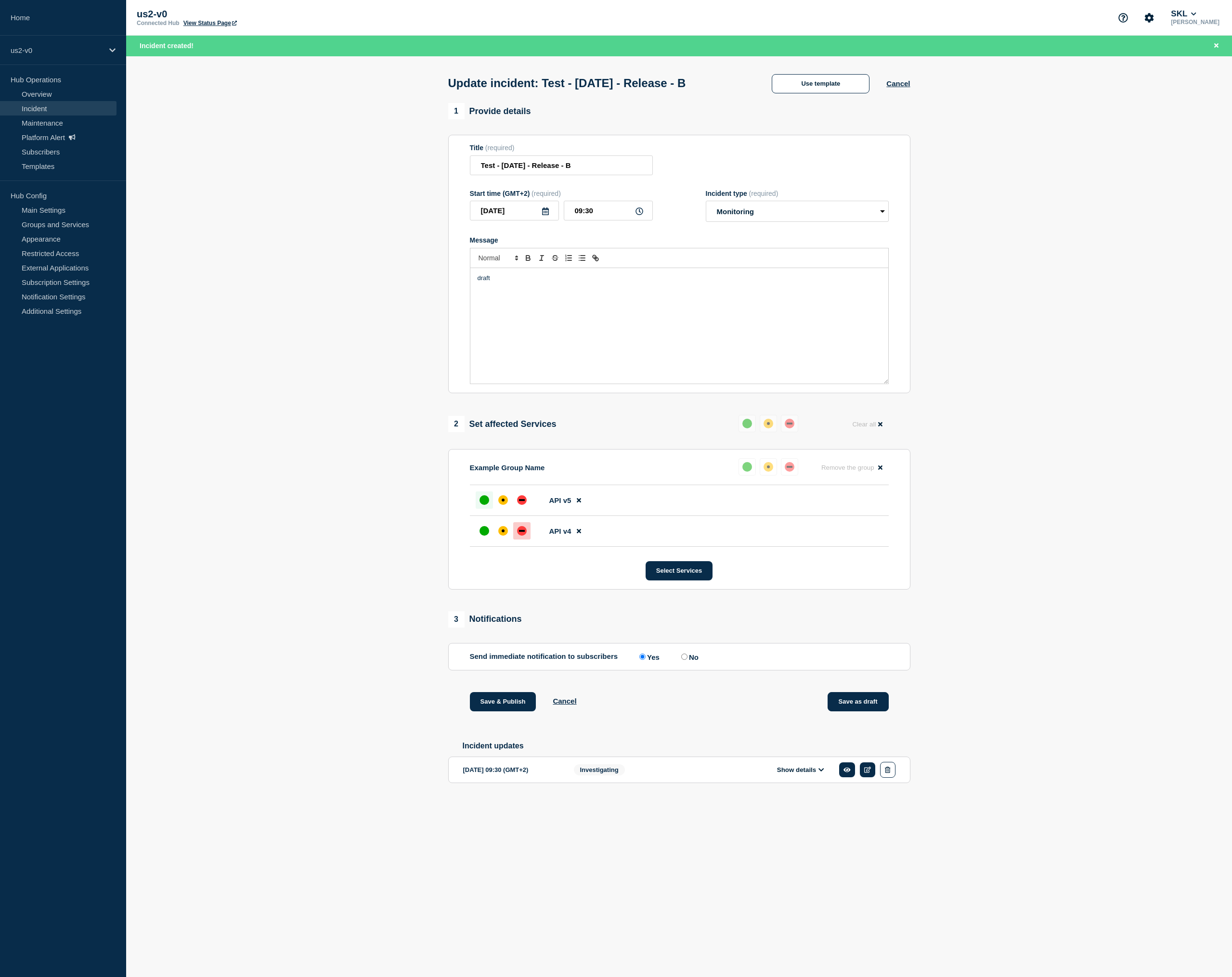
click at [855, 711] on button "Save as draft" at bounding box center [858, 702] width 61 height 19
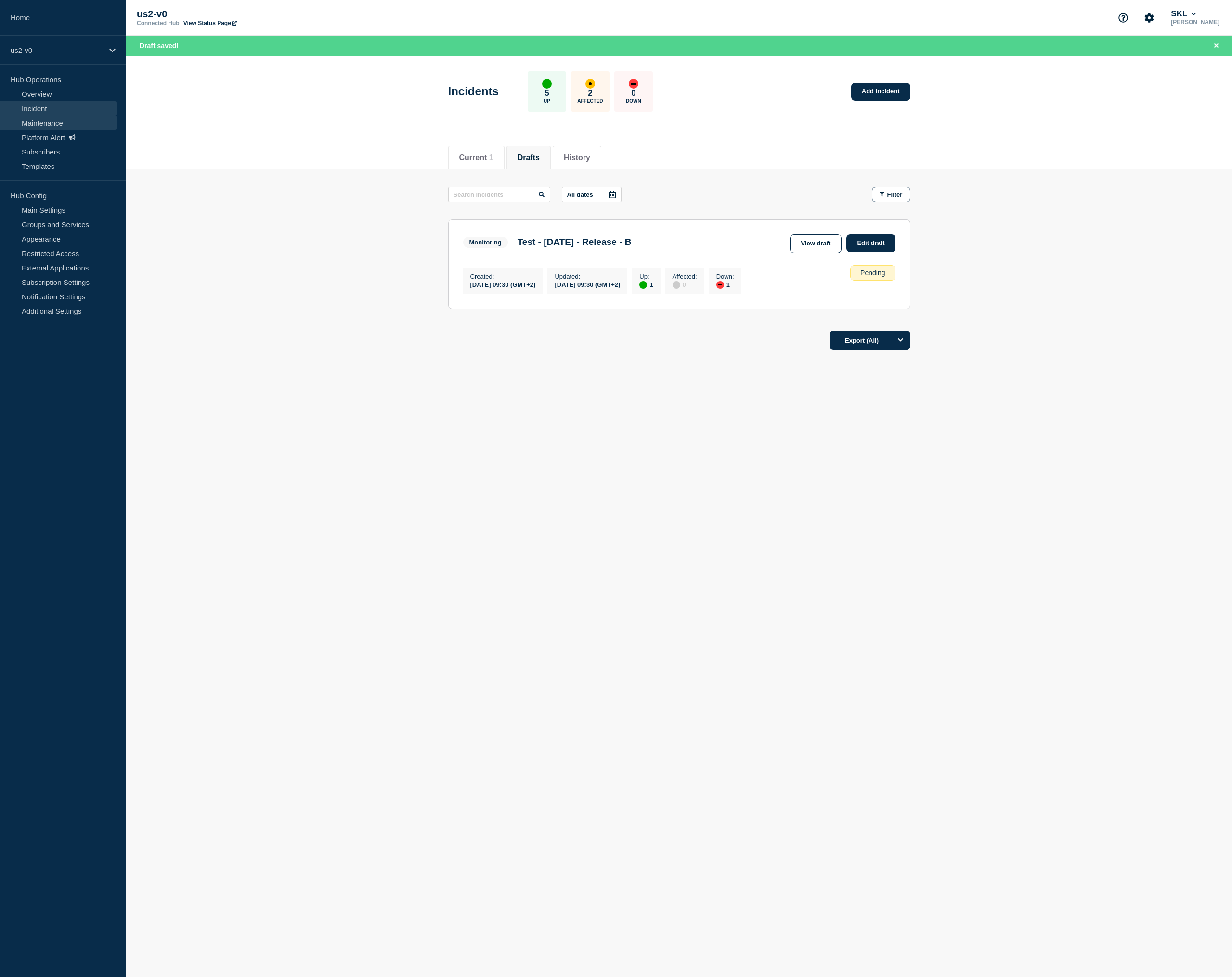
click at [48, 128] on link "Maintenance" at bounding box center [58, 123] width 117 height 15
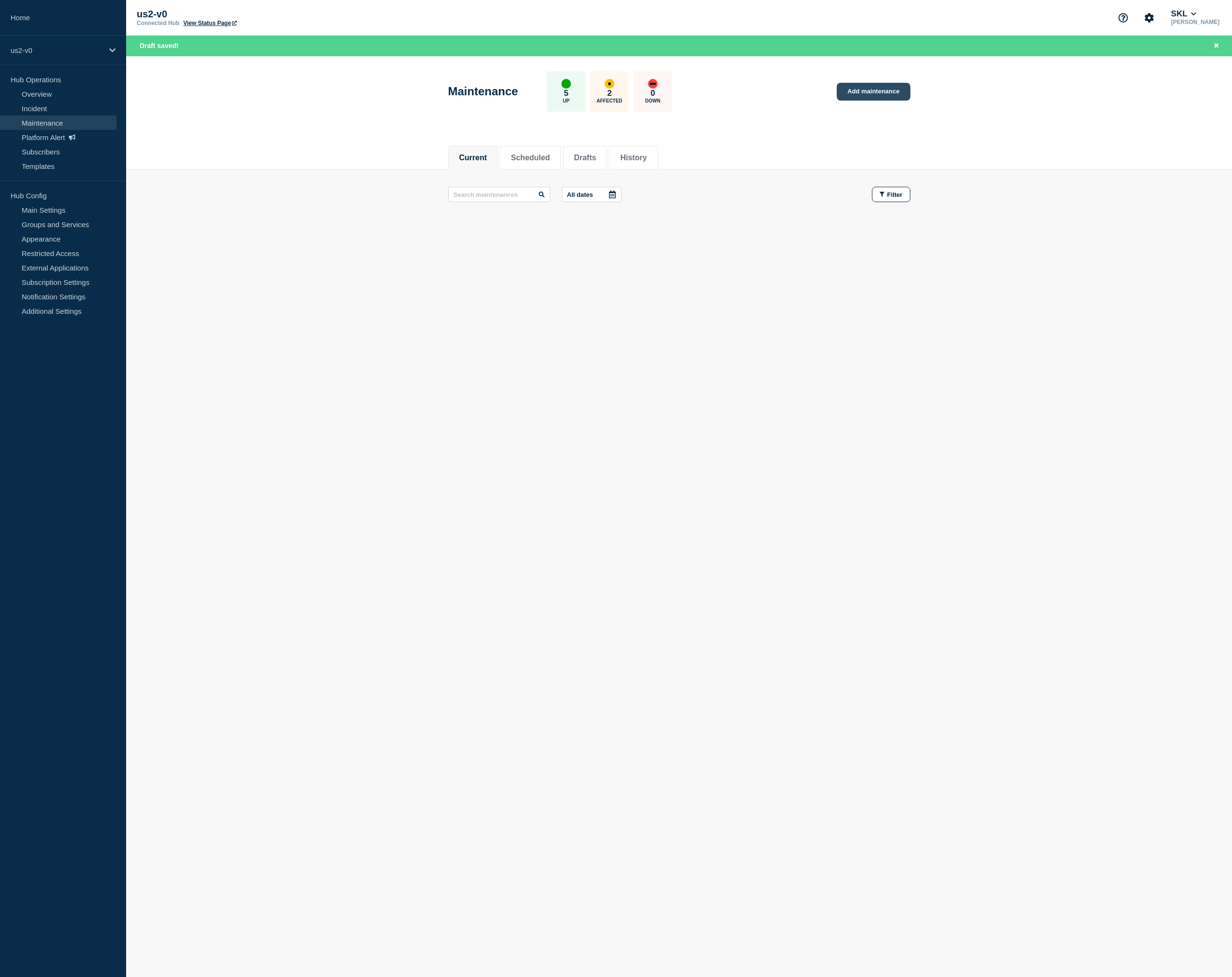
click at [873, 99] on link "Add maintenance" at bounding box center [873, 92] width 73 height 18
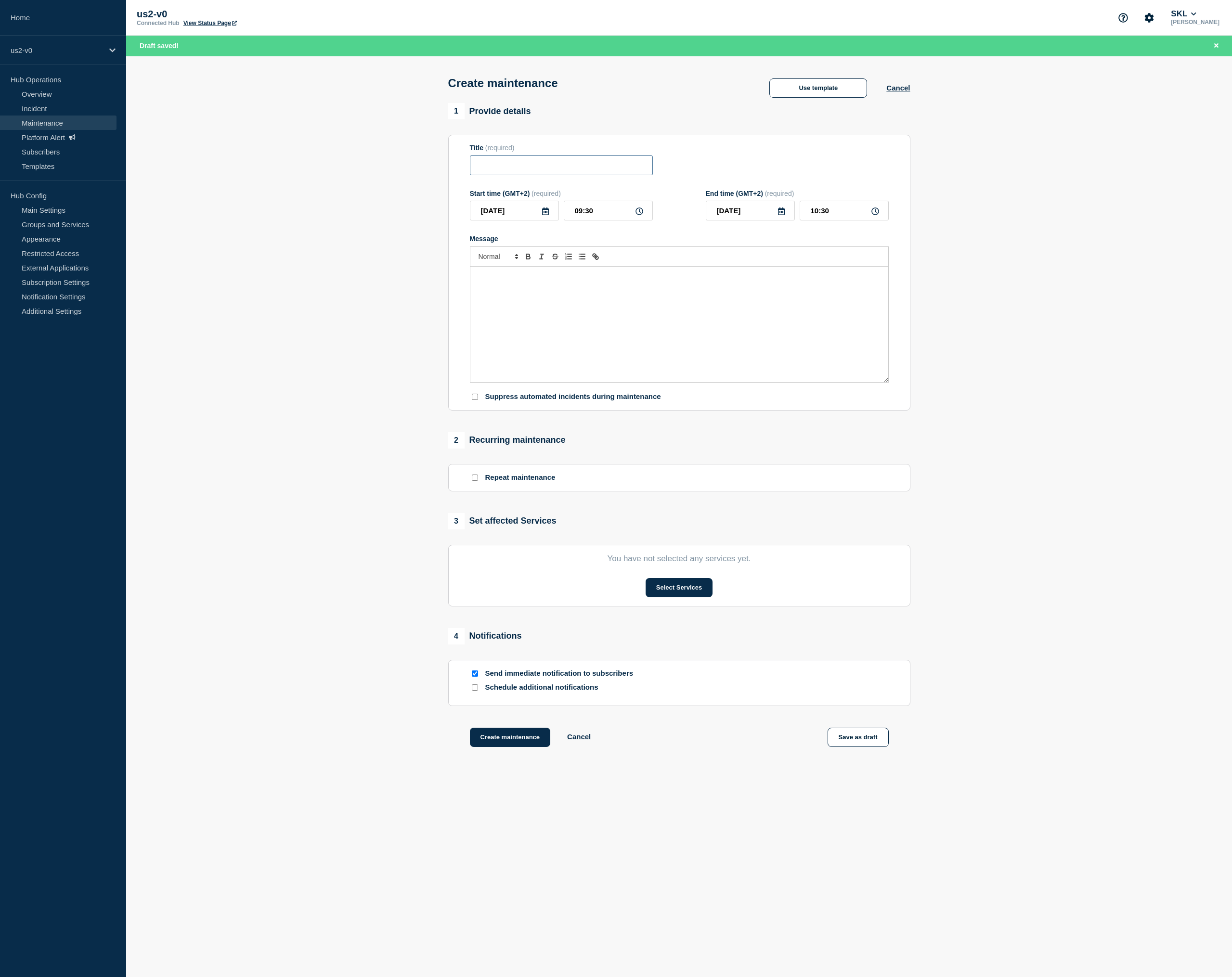
click at [554, 175] on input "Title" at bounding box center [561, 165] width 183 height 20
paste input "Test - 2025-09-04 - Release - B"
click at [538, 339] on div "Message" at bounding box center [679, 325] width 418 height 115
drag, startPoint x: 561, startPoint y: 307, endPoint x: 572, endPoint y: 307, distance: 11.0
click at [572, 299] on p "Test - 2025-09-04 - Release - B" at bounding box center [679, 294] width 404 height 9
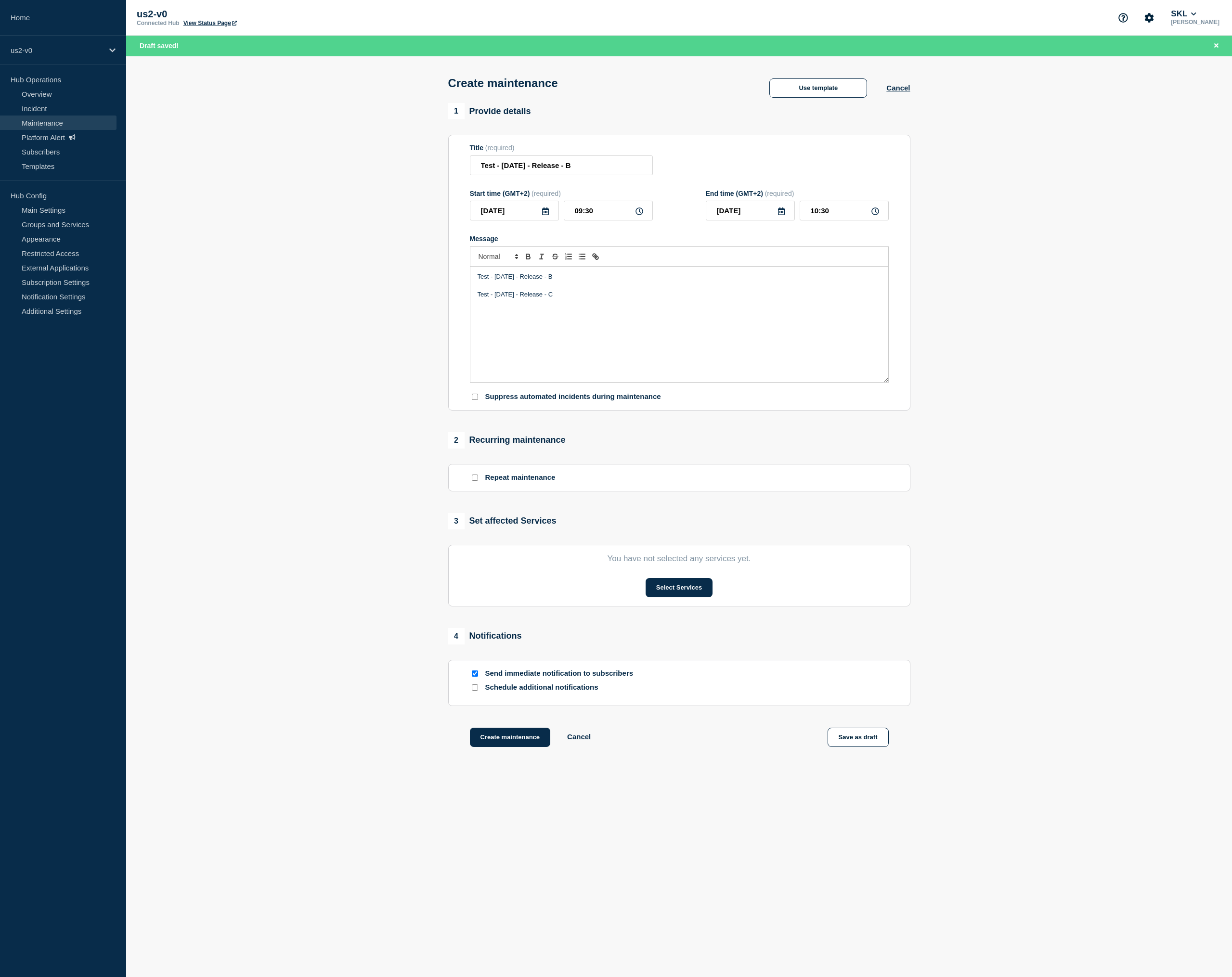
drag, startPoint x: 561, startPoint y: 289, endPoint x: 578, endPoint y: 286, distance: 17.3
click at [576, 281] on p "Test - 2025-09-04 - Release - B" at bounding box center [679, 277] width 404 height 9
drag, startPoint x: 583, startPoint y: 171, endPoint x: 604, endPoint y: 173, distance: 21.1
click at [604, 173] on input "Test - 2025-09-04 - Release - B" at bounding box center [561, 165] width 183 height 20
type input "Test - 2025-09-04 - Release - C"
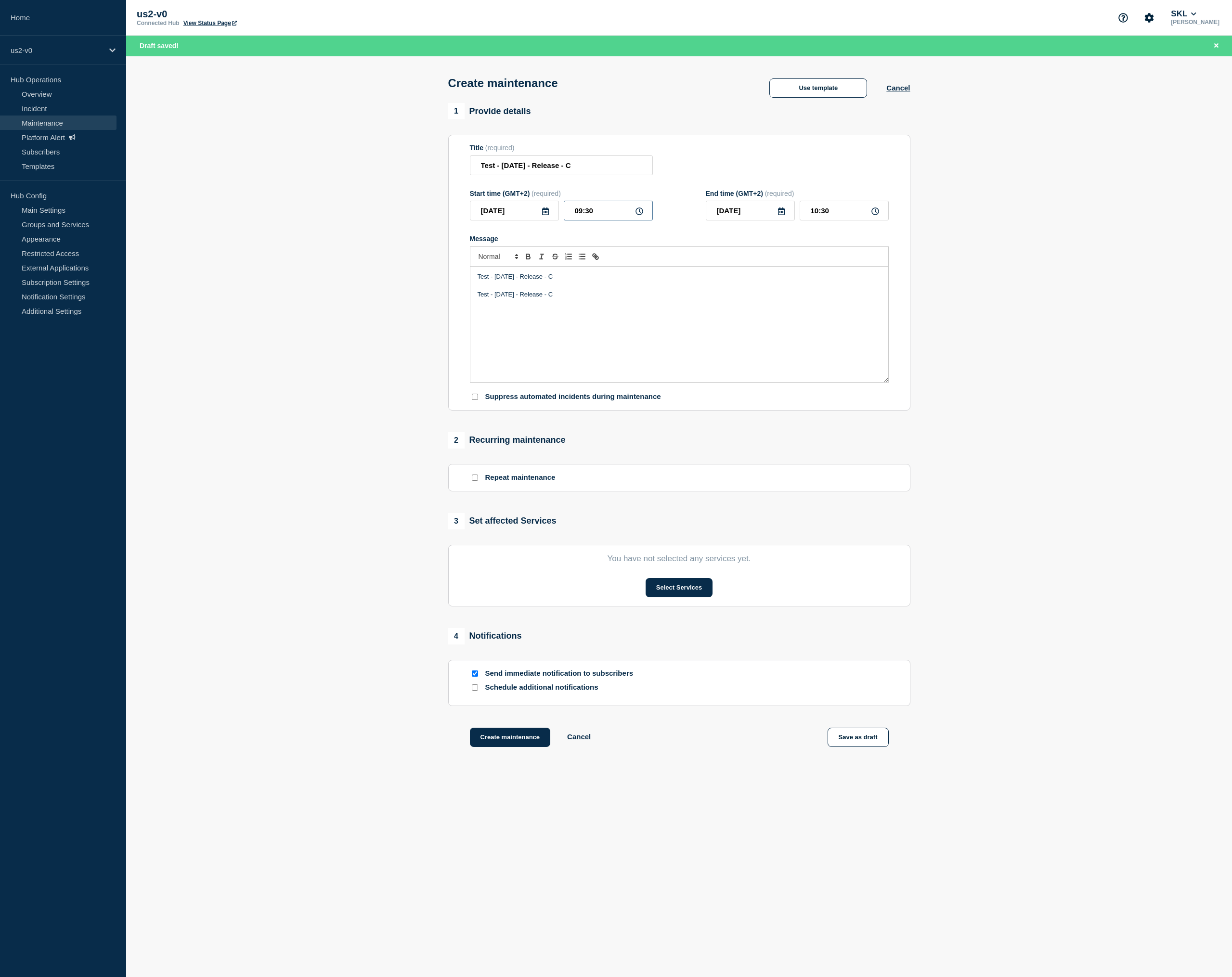
click at [595, 219] on input "09:30" at bounding box center [608, 210] width 89 height 20
type input "09:37"
type input "10:37"
click at [814, 219] on input "10:37" at bounding box center [844, 210] width 89 height 20
click at [704, 359] on div "Test - 2025-09-04 - Release - C Test - 2025-09-04 - Release - C" at bounding box center [679, 325] width 418 height 115
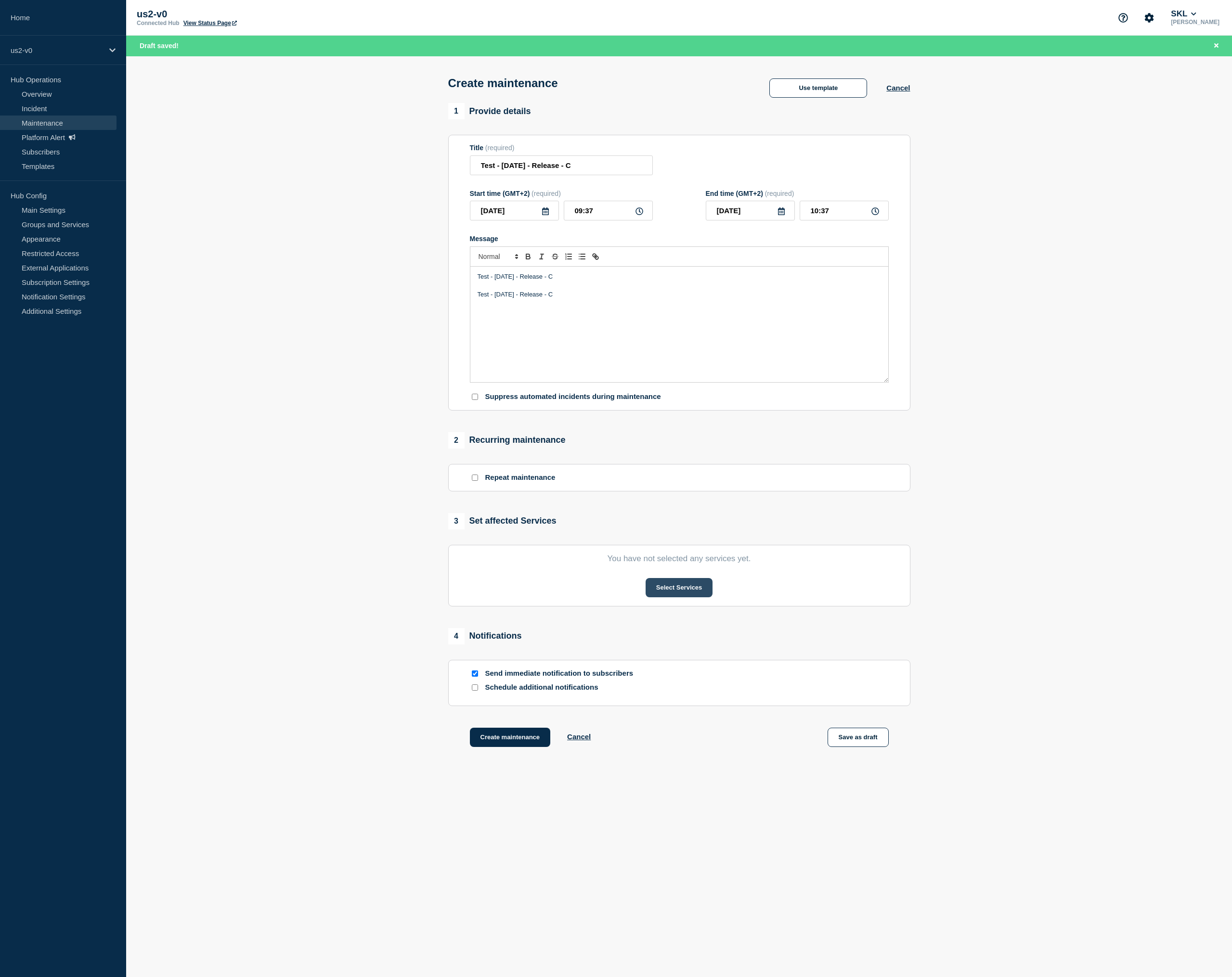
click at [679, 597] on button "Select Services" at bounding box center [679, 588] width 67 height 19
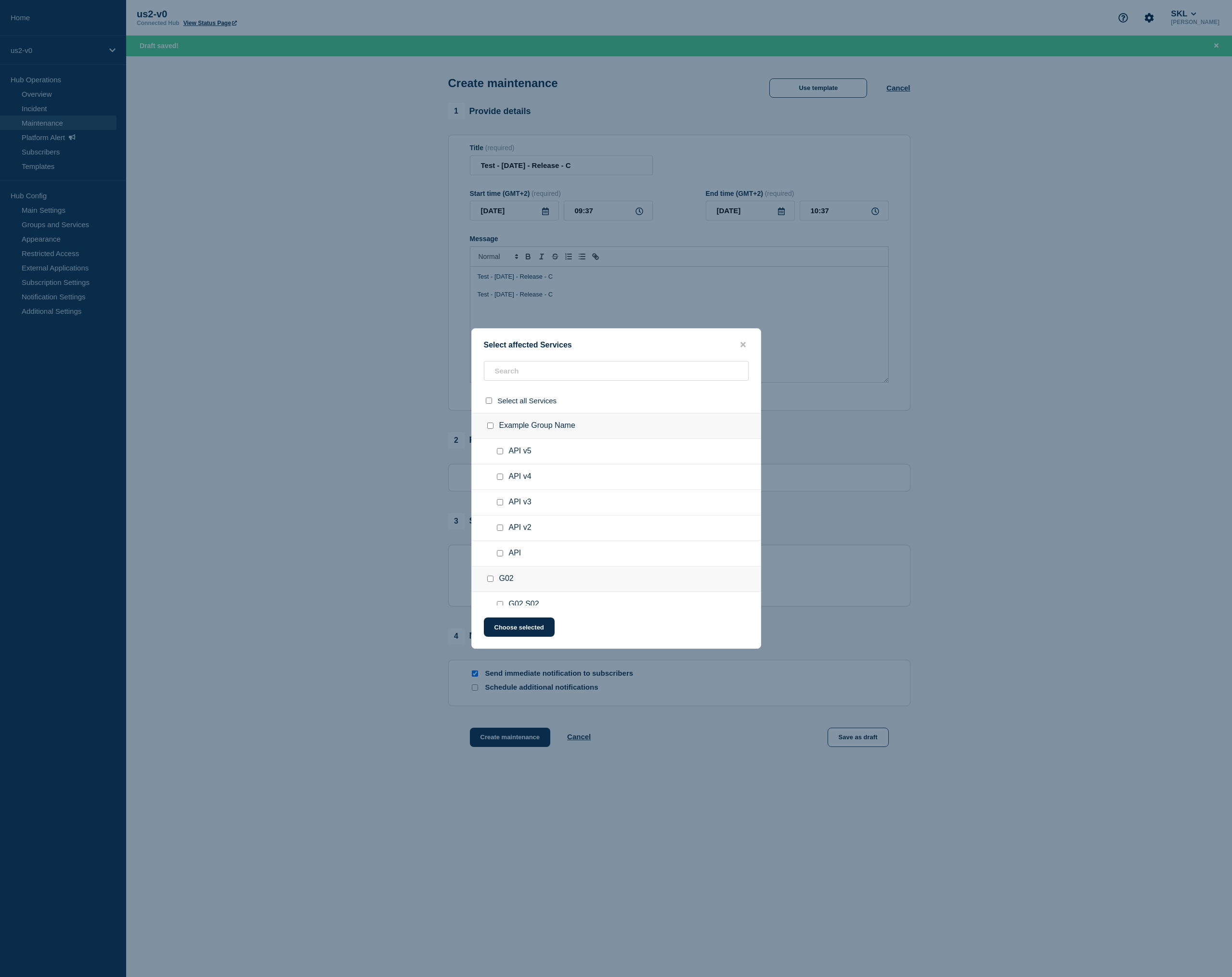
drag, startPoint x: 500, startPoint y: 479, endPoint x: 502, endPoint y: 464, distance: 15.1
click at [500, 479] on input "API v4 checkbox" at bounding box center [500, 477] width 6 height 6
checkbox input "true"
click at [503, 454] on input "API v5 checkbox" at bounding box center [500, 452] width 6 height 6
checkbox input "true"
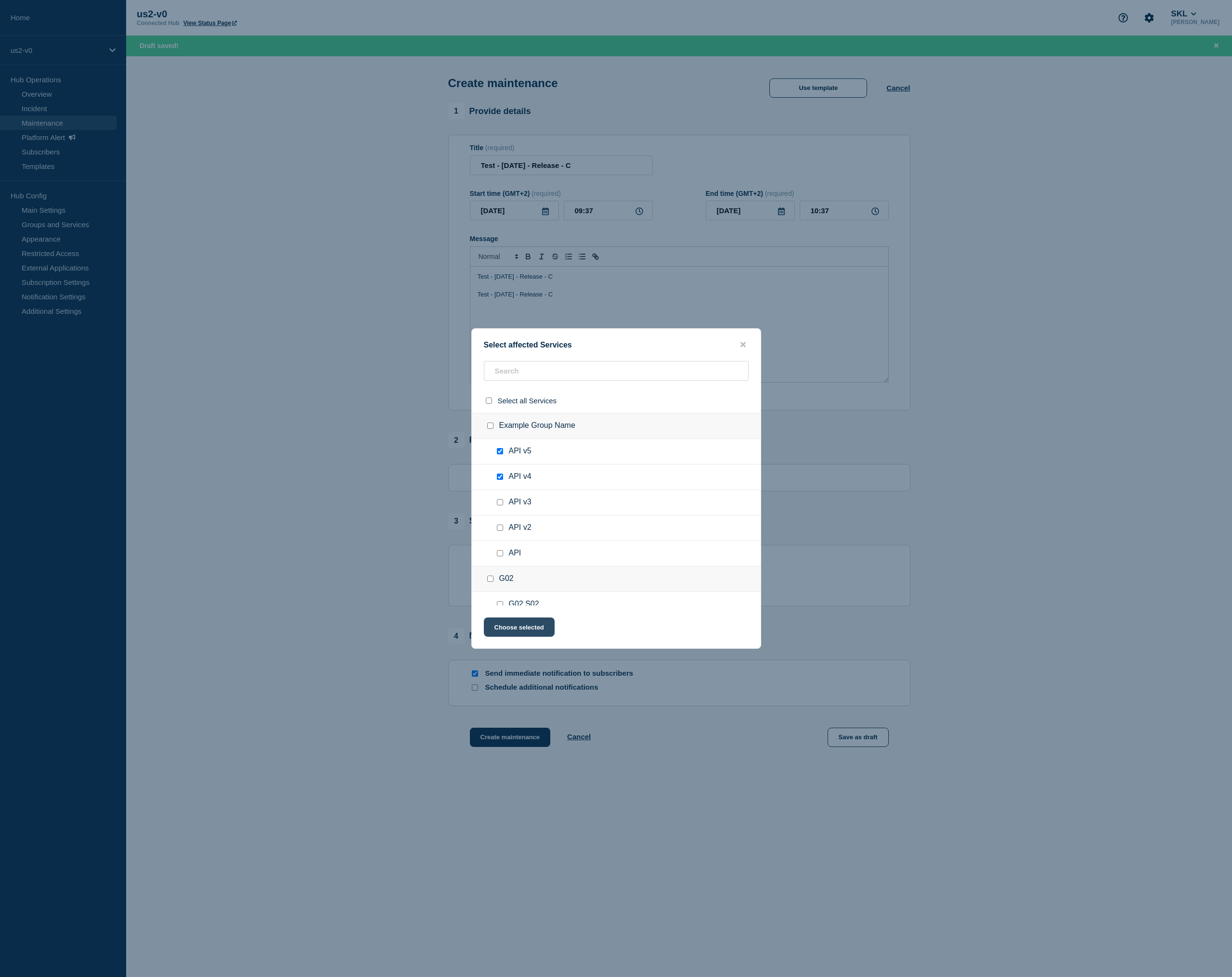
click at [524, 629] on button "Choose selected" at bounding box center [519, 627] width 71 height 19
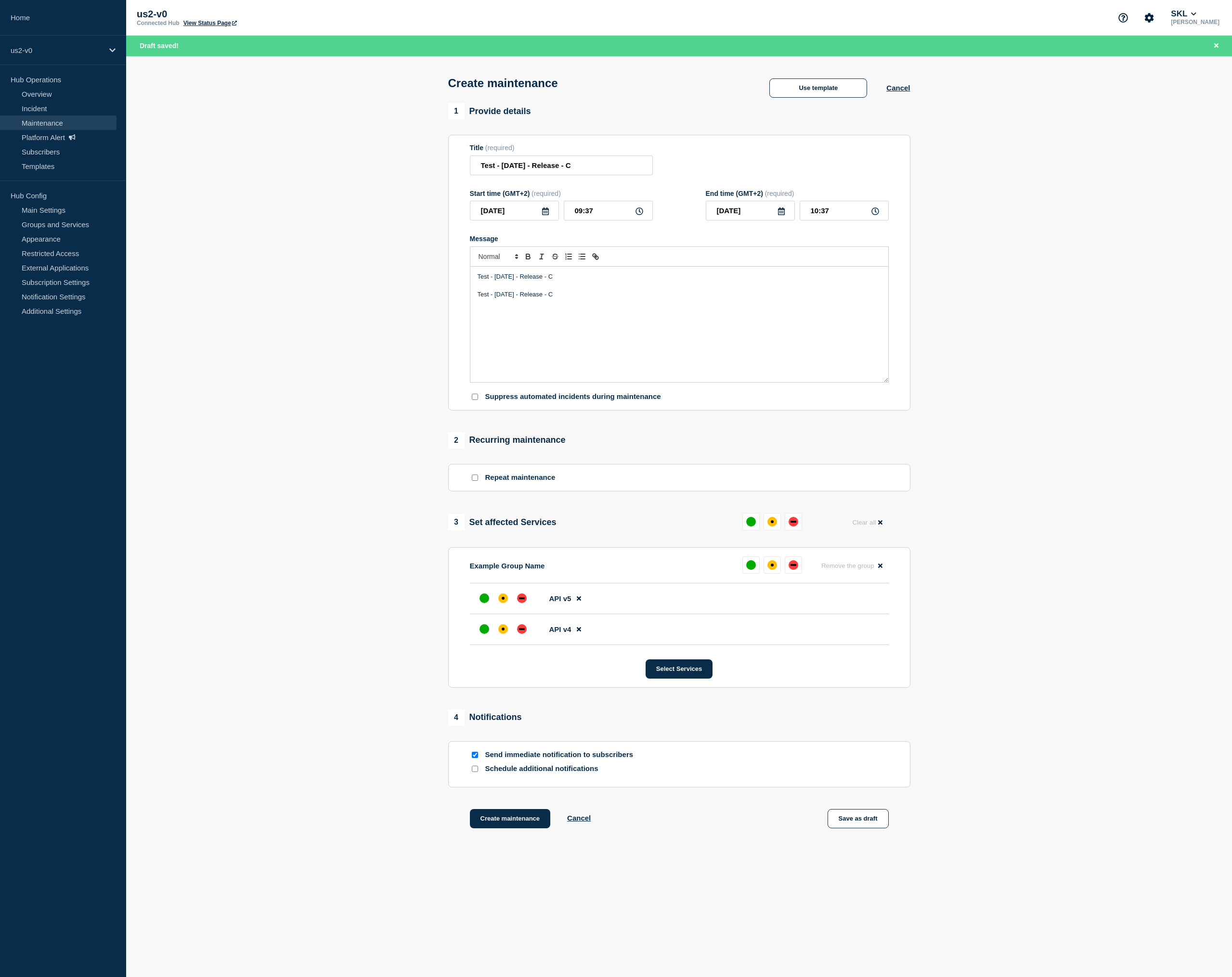
drag, startPoint x: 518, startPoint y: 622, endPoint x: 507, endPoint y: 635, distance: 17.0
click at [518, 603] on div "down" at bounding box center [522, 598] width 10 height 10
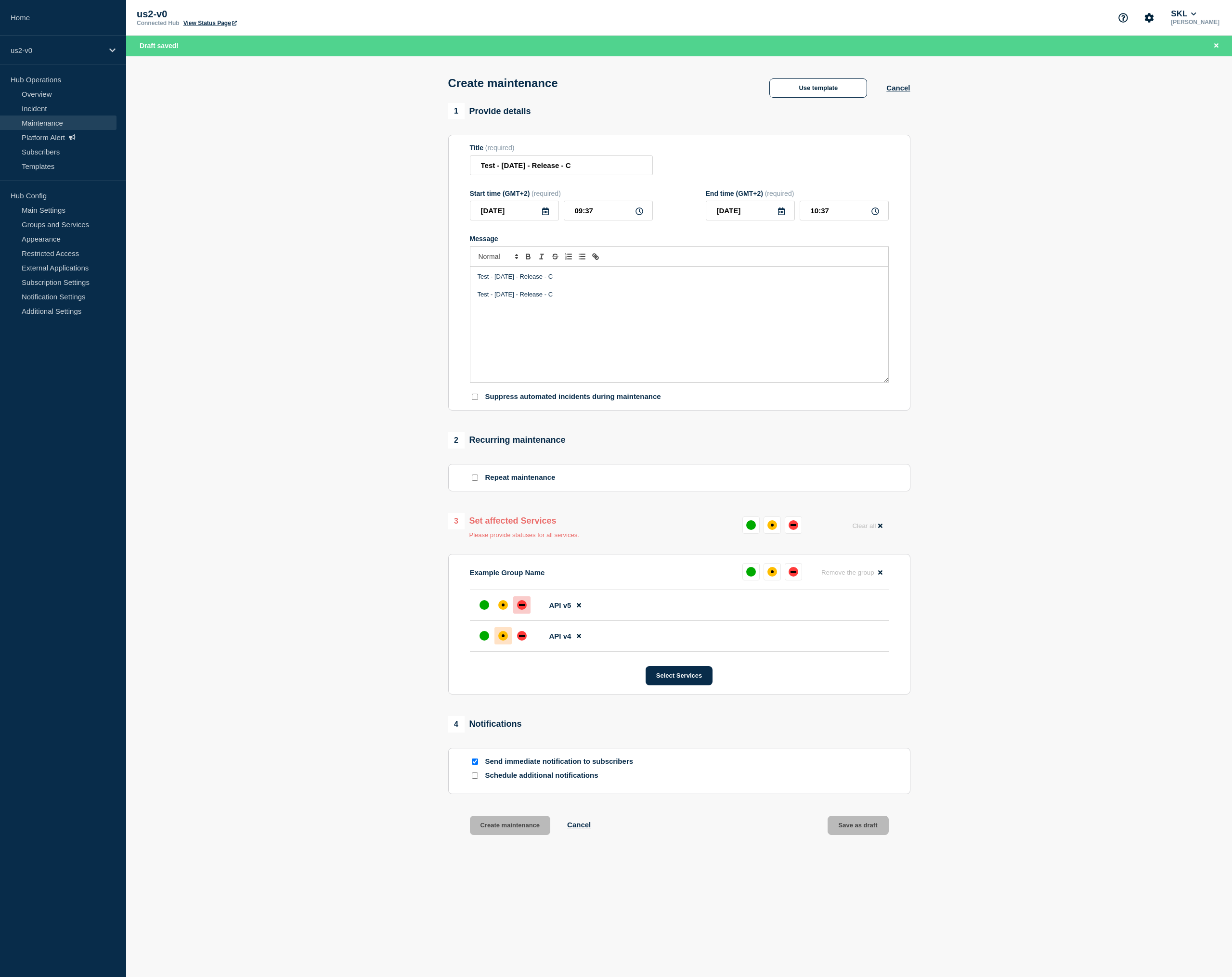
click at [508, 645] on div at bounding box center [503, 636] width 17 height 17
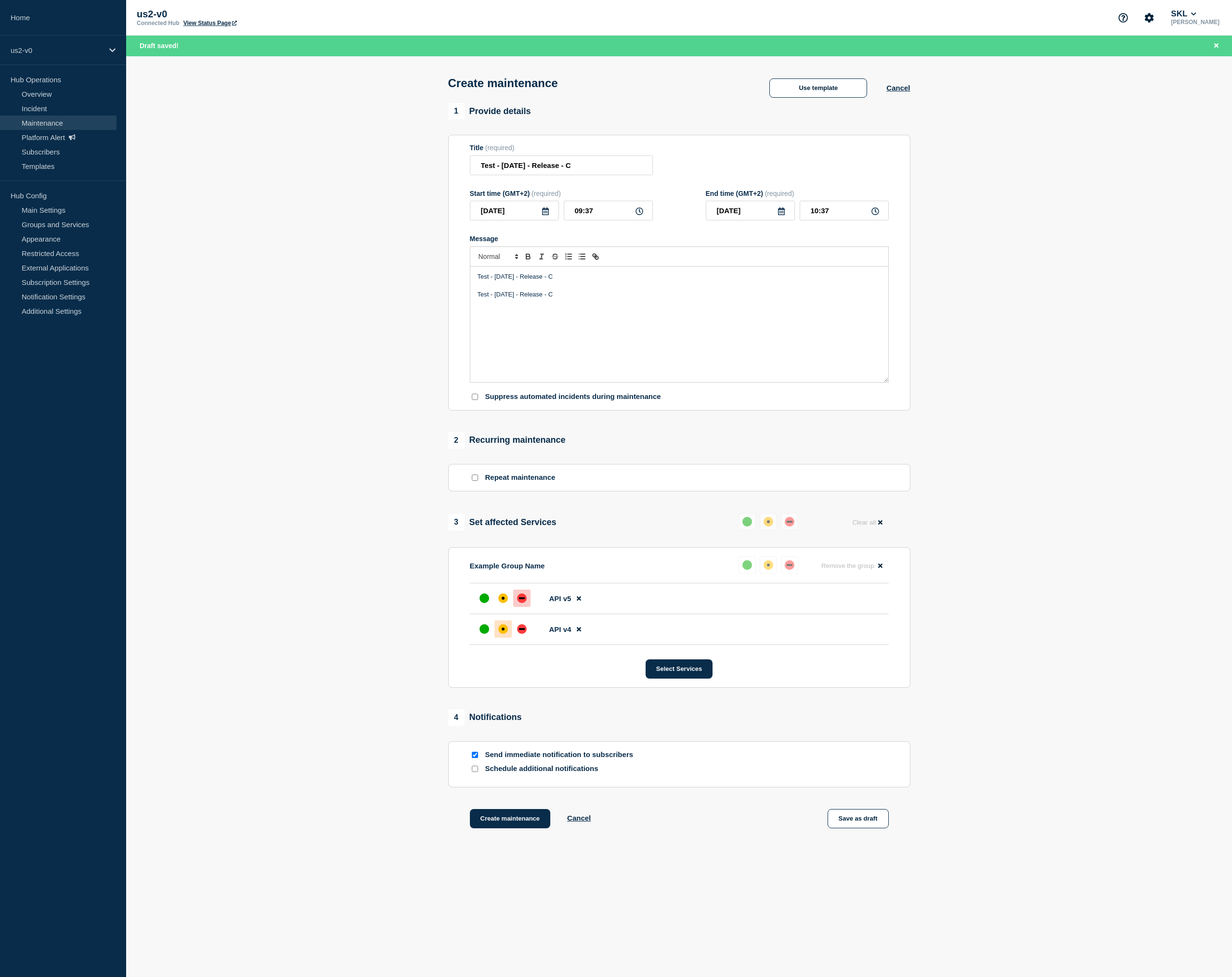
drag, startPoint x: 475, startPoint y: 794, endPoint x: 472, endPoint y: 786, distance: 8.5
click at [475, 772] on input "Schedule additional notifications" at bounding box center [475, 769] width 6 height 6
checkbox input "true"
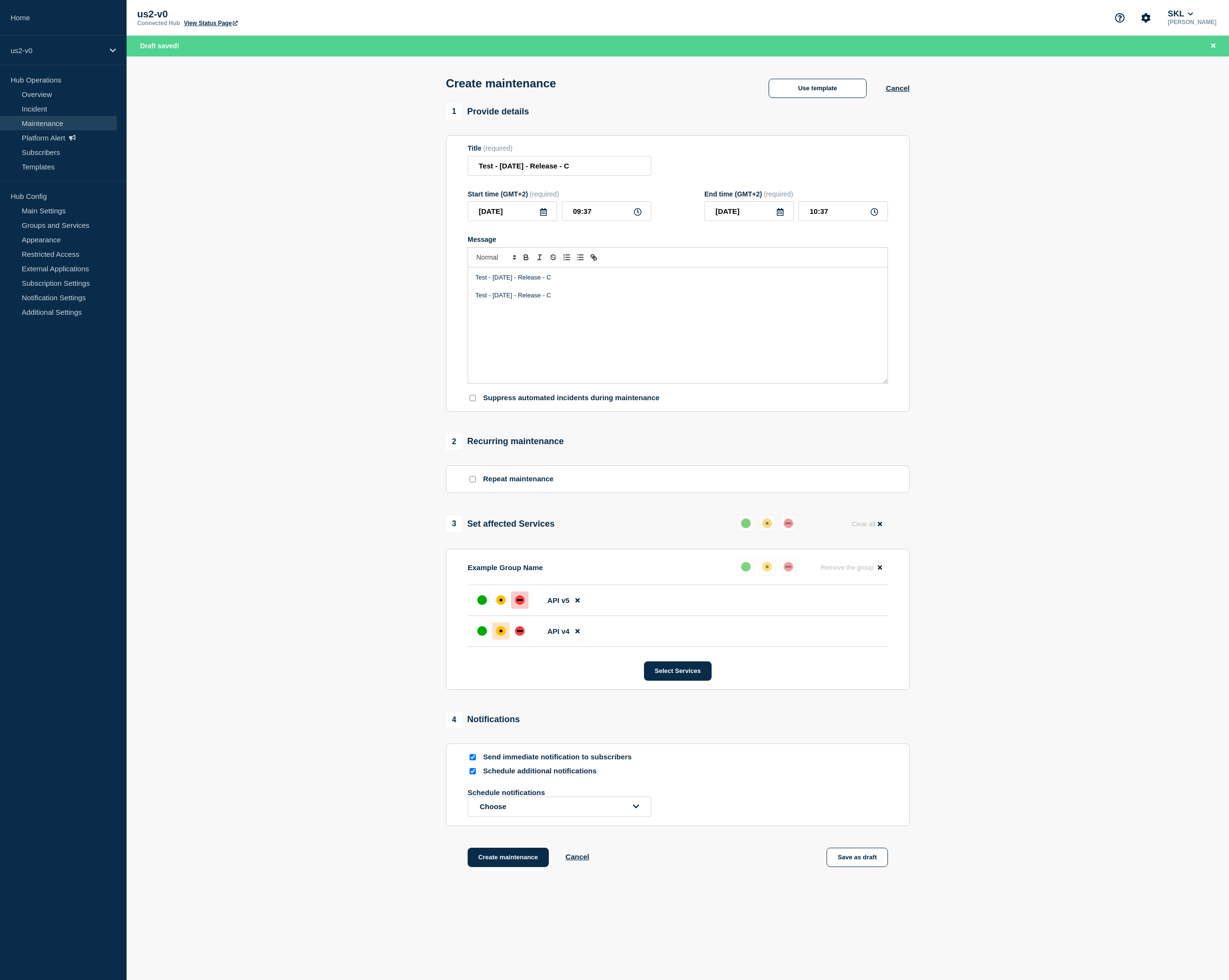
click at [475, 761] on input "Send immediate notification to subscribers" at bounding box center [473, 757] width 6 height 6
checkbox input "false"
click at [511, 817] on button "Choose" at bounding box center [559, 807] width 183 height 21
click at [506, 737] on button "5 minutes before" at bounding box center [505, 732] width 58 height 8
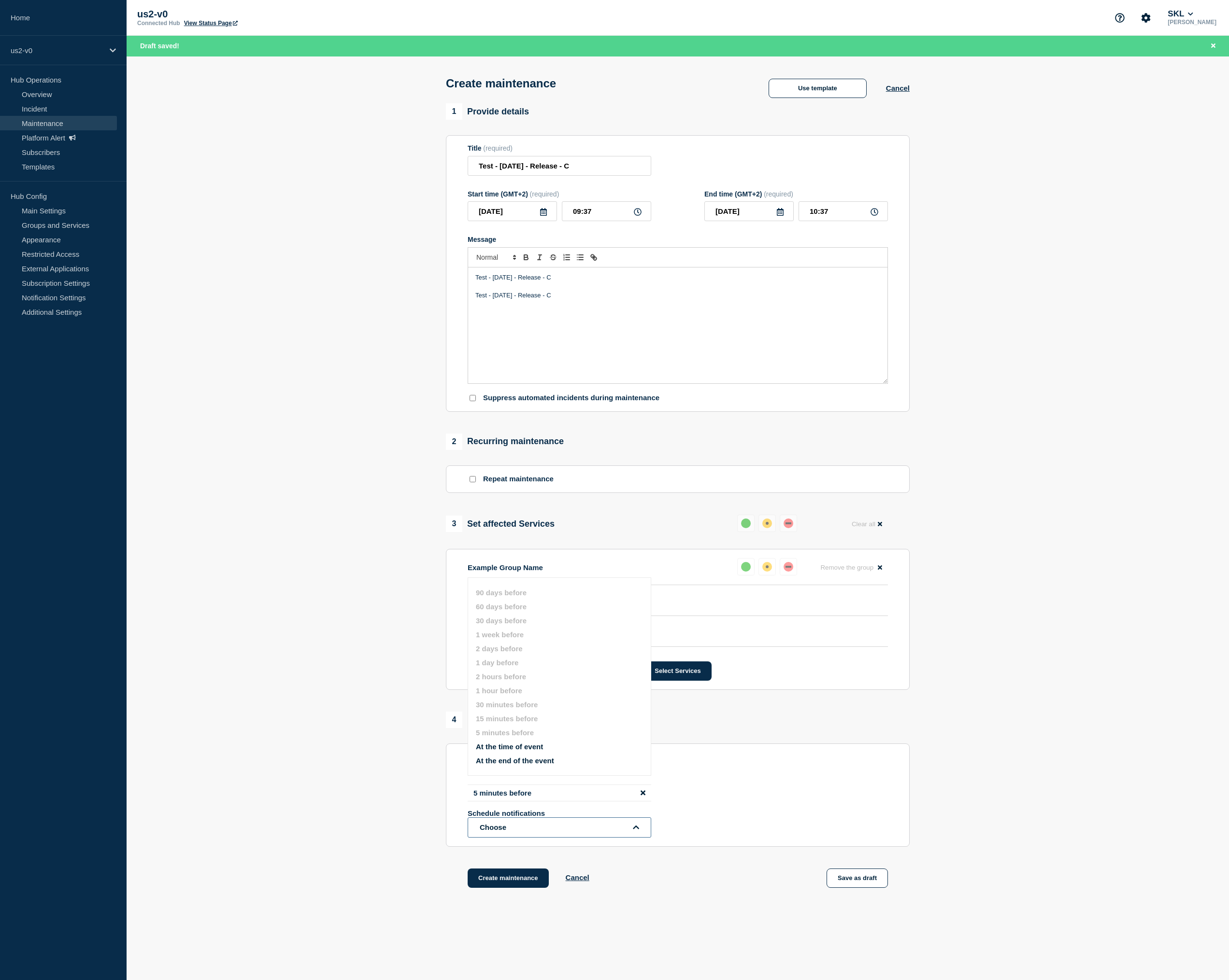
click at [509, 838] on button "Choose" at bounding box center [559, 827] width 183 height 21
click at [510, 838] on button "Choose" at bounding box center [559, 827] width 183 height 21
click at [507, 773] on button "At the time of event" at bounding box center [509, 769] width 67 height 8
click at [514, 788] on button "At the end of the event" at bounding box center [515, 783] width 79 height 8
click at [518, 892] on button "Create maintenance" at bounding box center [508, 883] width 81 height 19
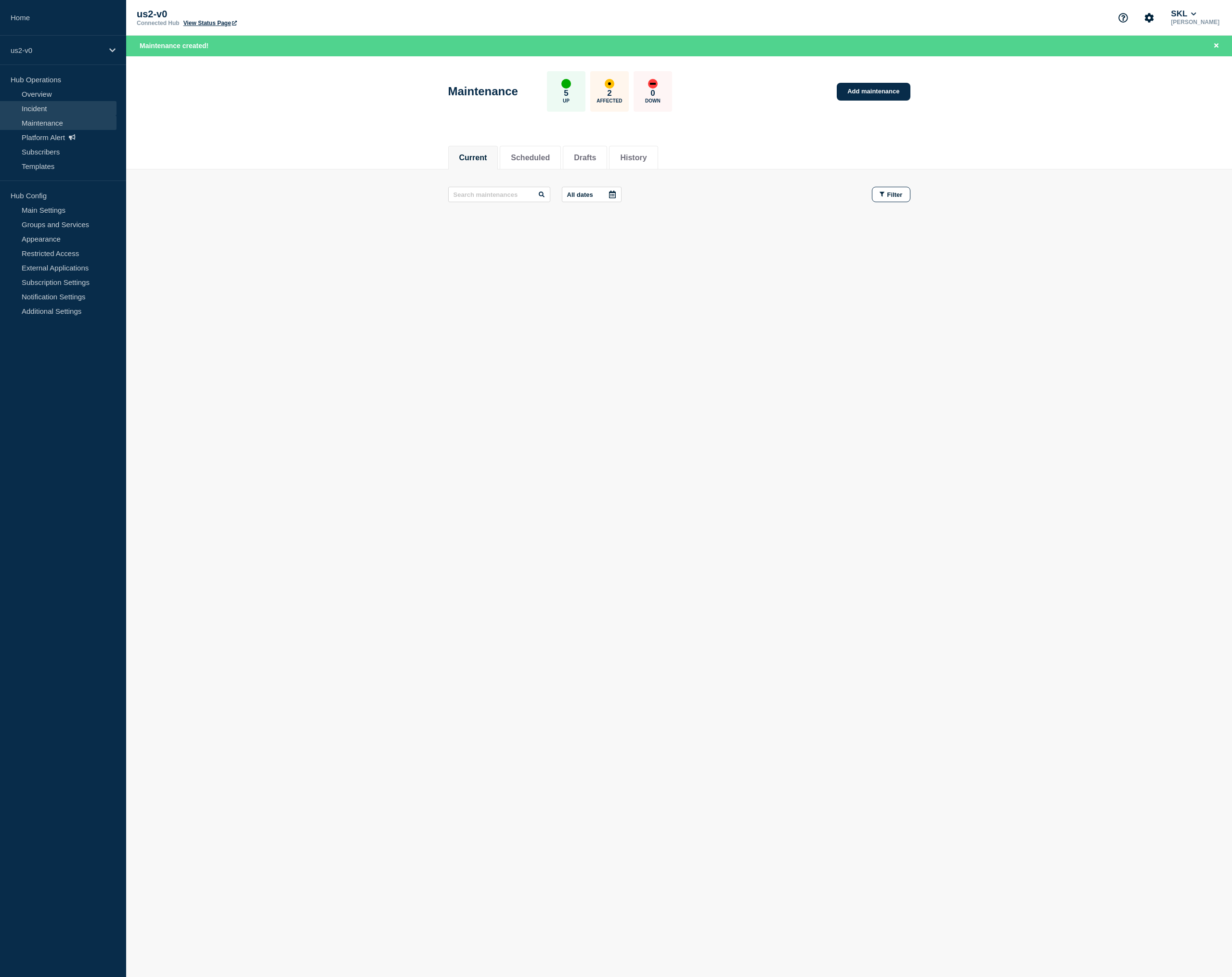
click at [55, 107] on link "Incident" at bounding box center [58, 108] width 117 height 15
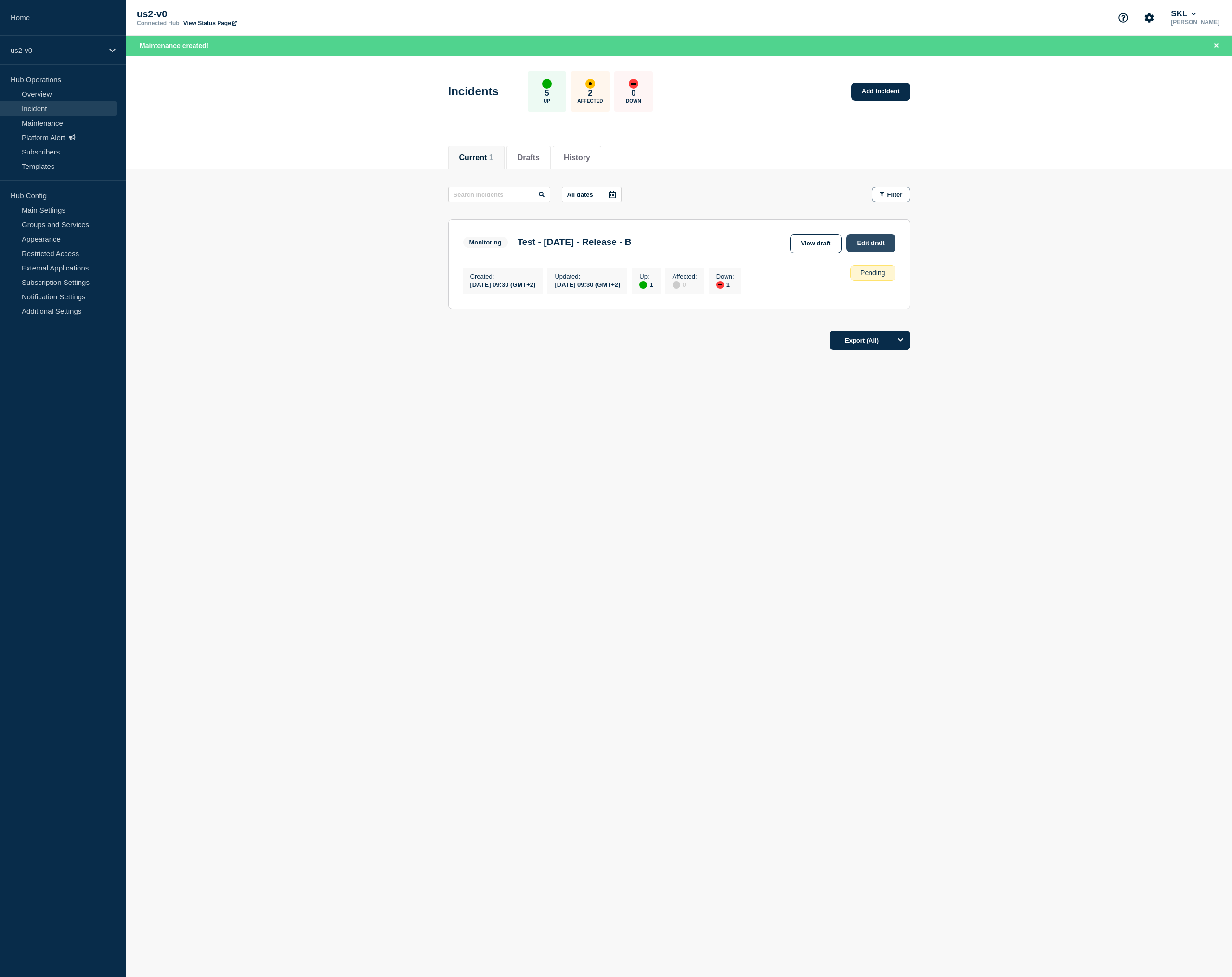
click at [848, 240] on link "Edit draft" at bounding box center [871, 243] width 49 height 18
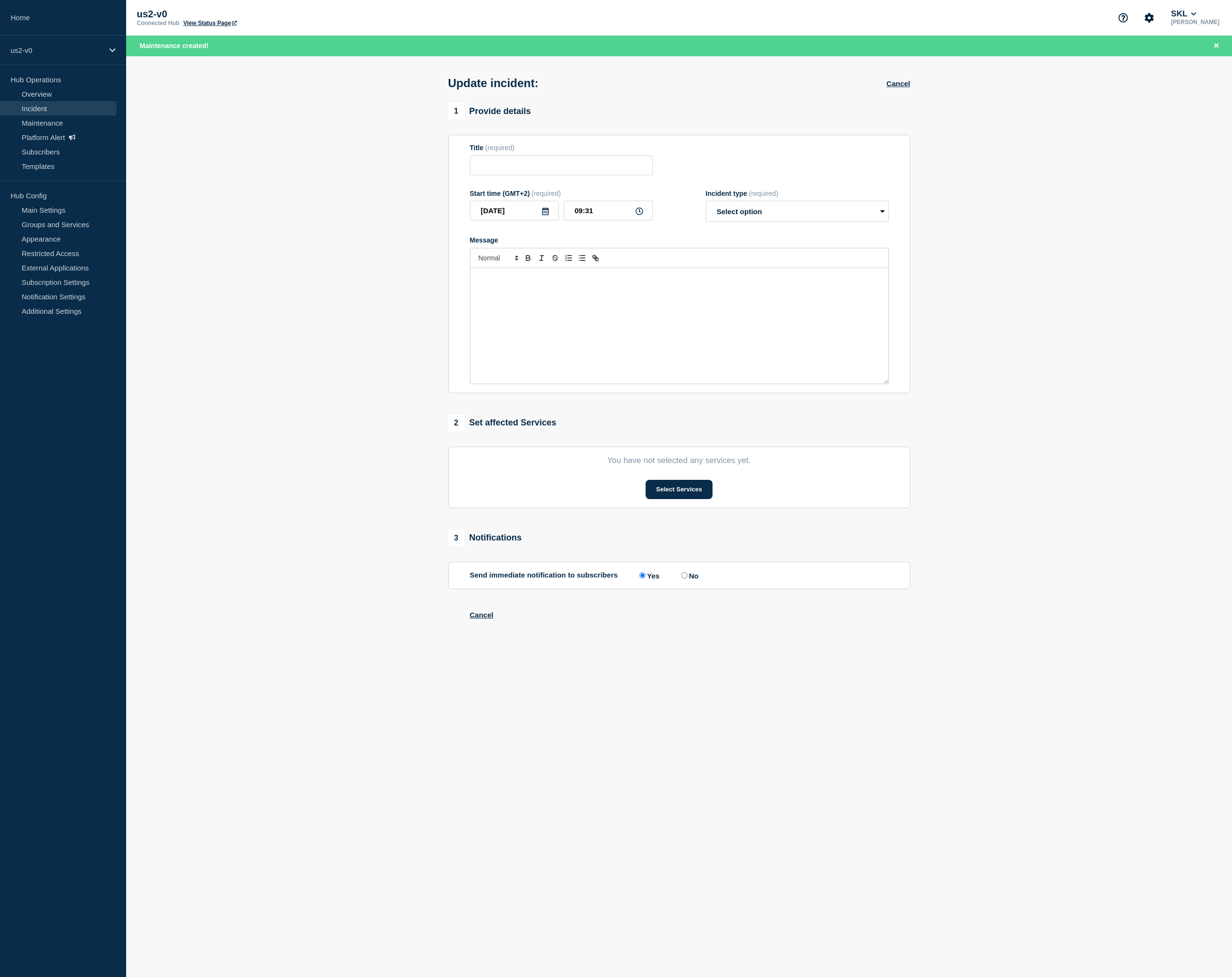
type input "Test - 2025-09-04 - Release - B"
type input "09:30"
select select "monitoring"
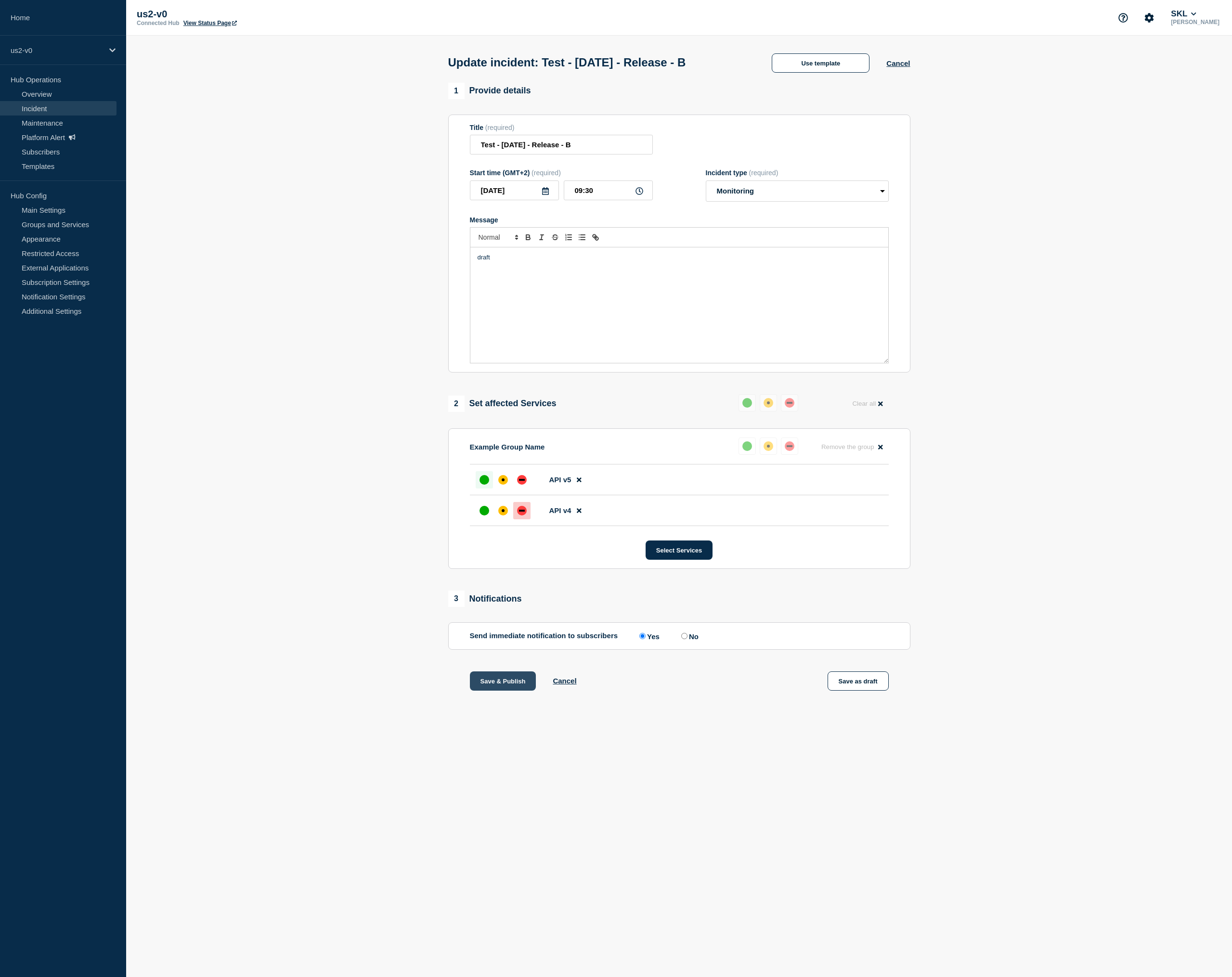
click at [521, 691] on button "Save & Publish" at bounding box center [503, 681] width 67 height 19
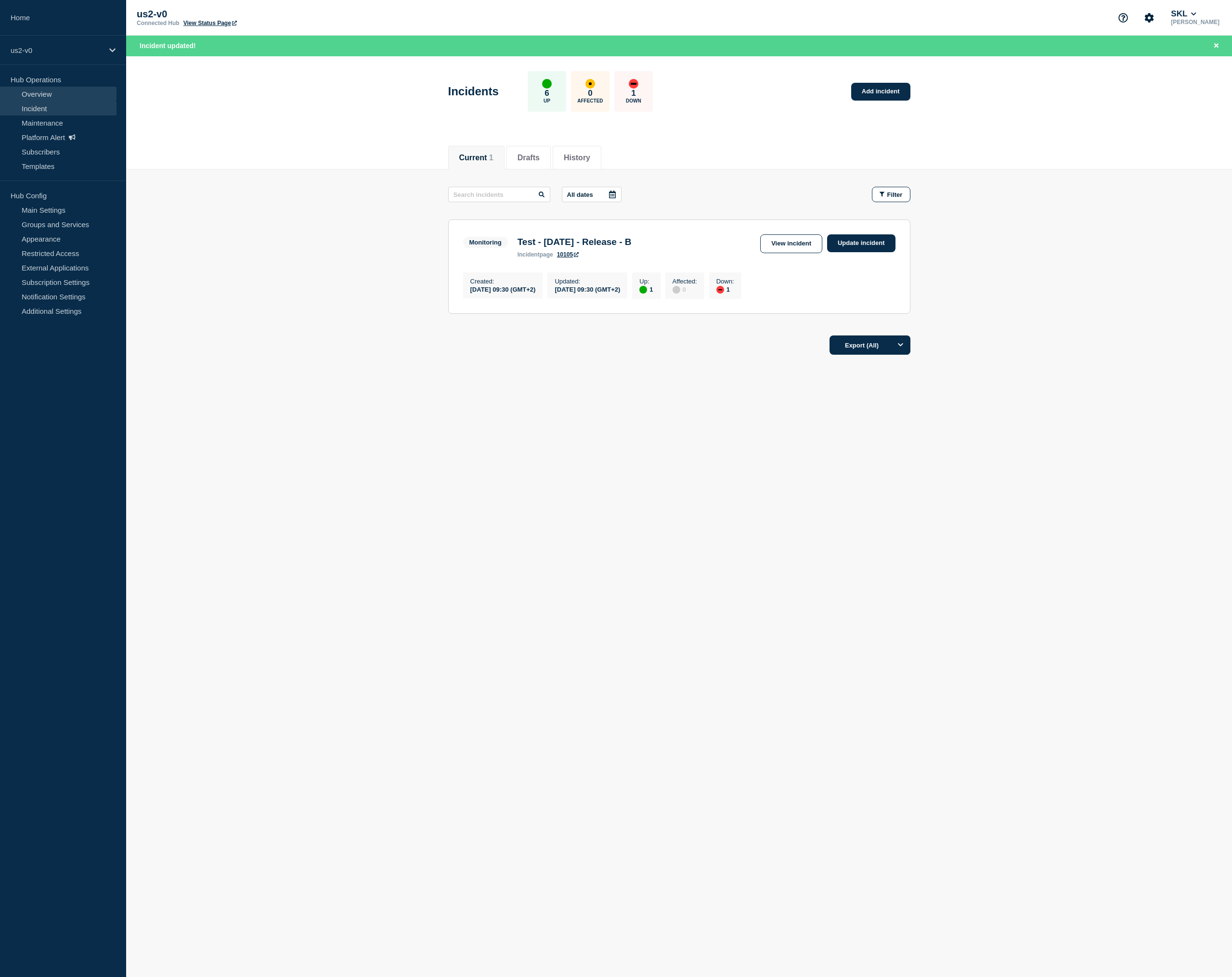
click at [49, 99] on link "Overview" at bounding box center [58, 94] width 117 height 15
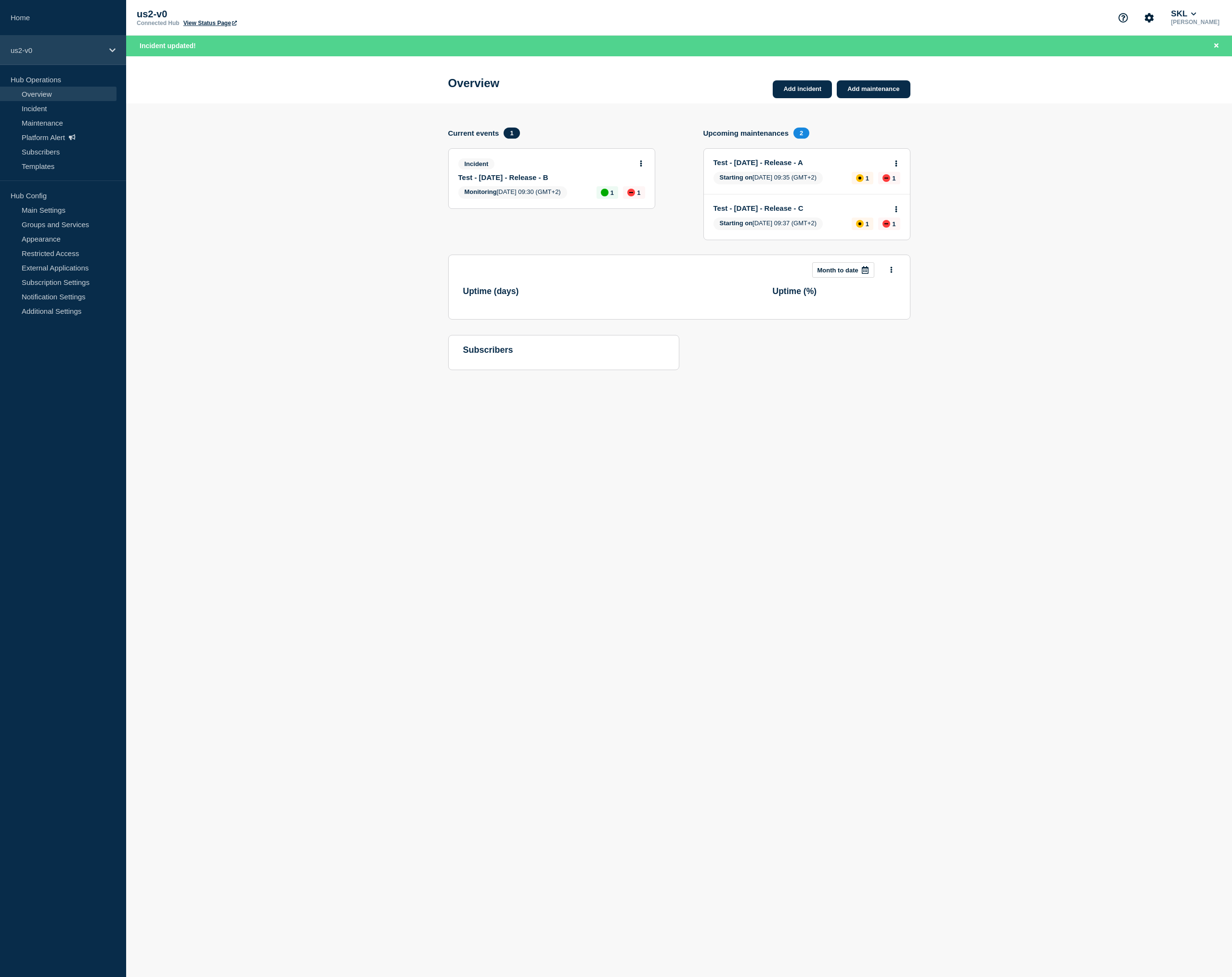
click at [56, 55] on div "us2-v0" at bounding box center [63, 51] width 126 height 30
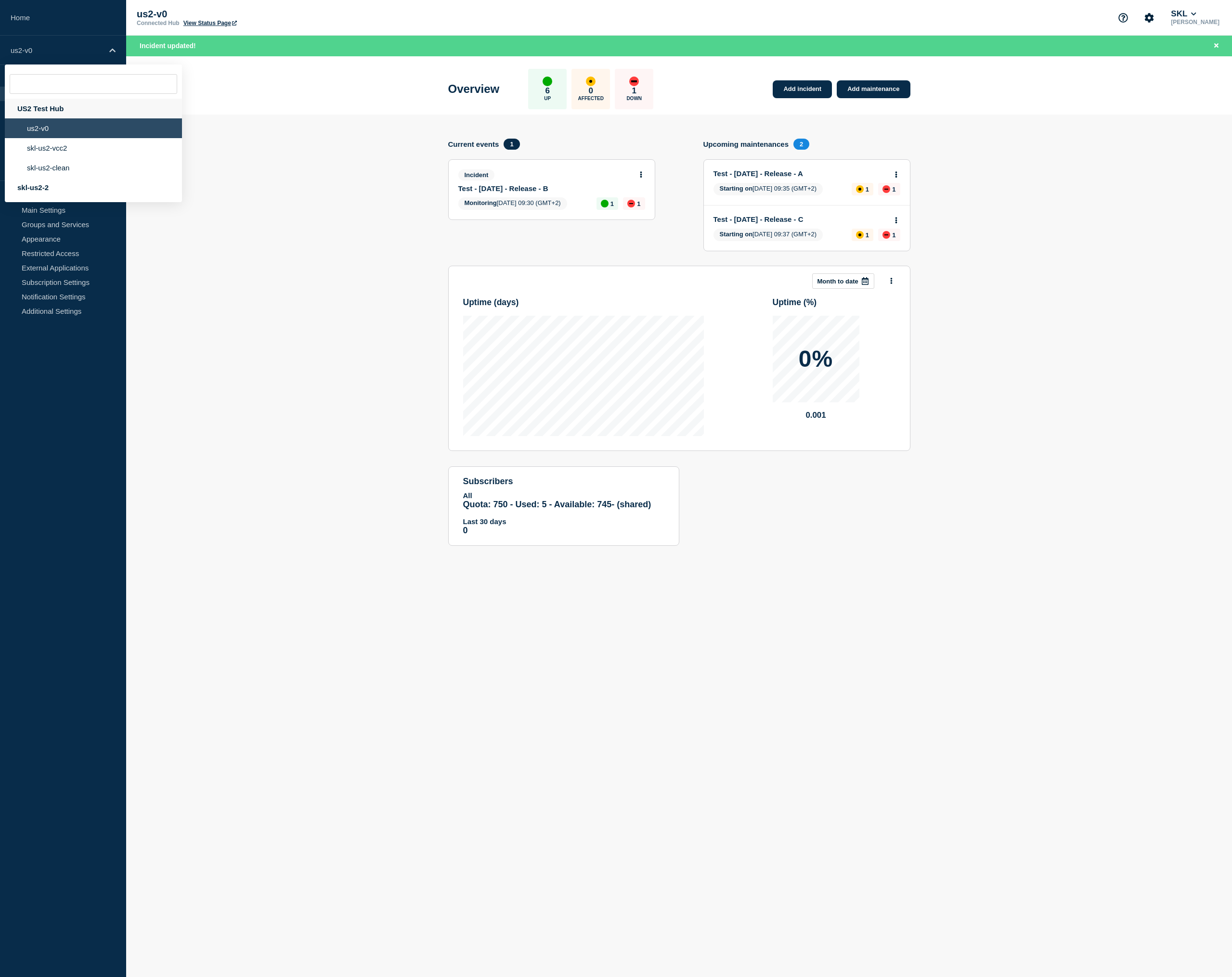
click at [57, 116] on div "US2 Test Hub" at bounding box center [94, 108] width 177 height 20
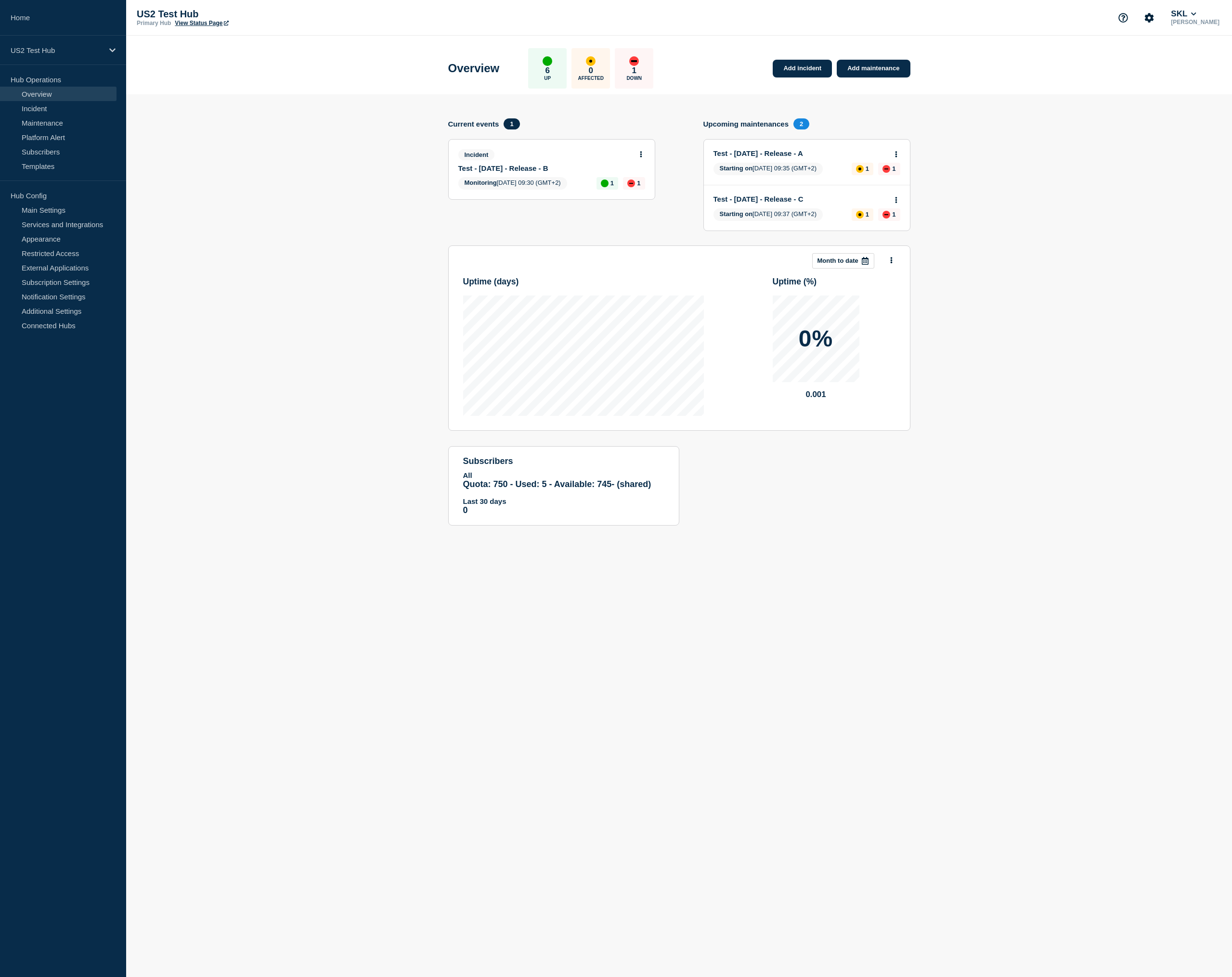
click at [943, 221] on section "Add incident Add maintenance Current events 1 Incident Test - 2025-09-04 - Rele…" at bounding box center [680, 317] width 1106 height 446
drag, startPoint x: 1035, startPoint y: 117, endPoint x: 1043, endPoint y: 113, distance: 8.9
click at [1041, 115] on section "Add incident Add maintenance Current events 1 Incident Test - 2025-09-04 - Rele…" at bounding box center [680, 317] width 1106 height 446
click at [1179, 12] on button "SKL" at bounding box center [1184, 13] width 30 height 10
click at [1127, 107] on button "QA Automation us-east-2-staging" at bounding box center [1163, 102] width 112 height 9
